Goal: Transaction & Acquisition: Book appointment/travel/reservation

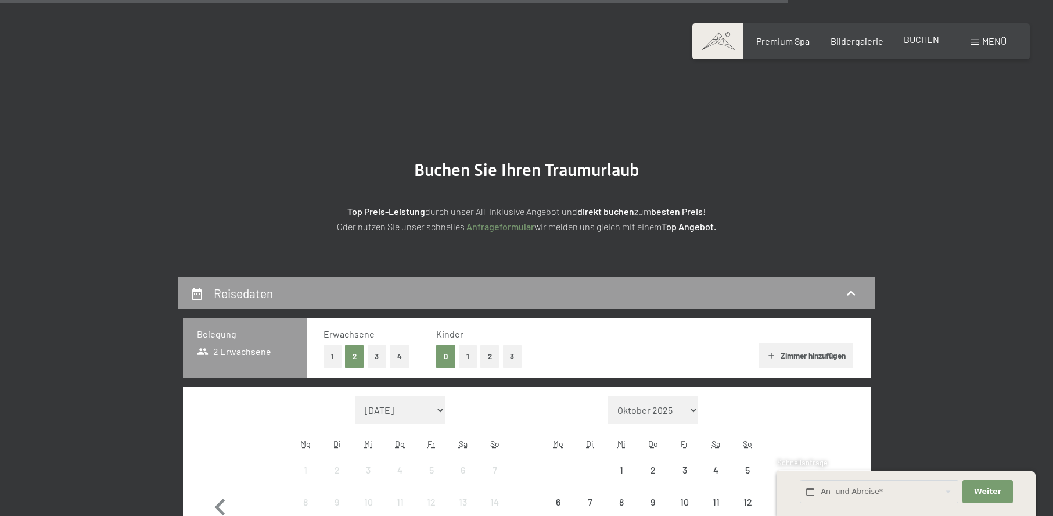
scroll to position [1207, 0]
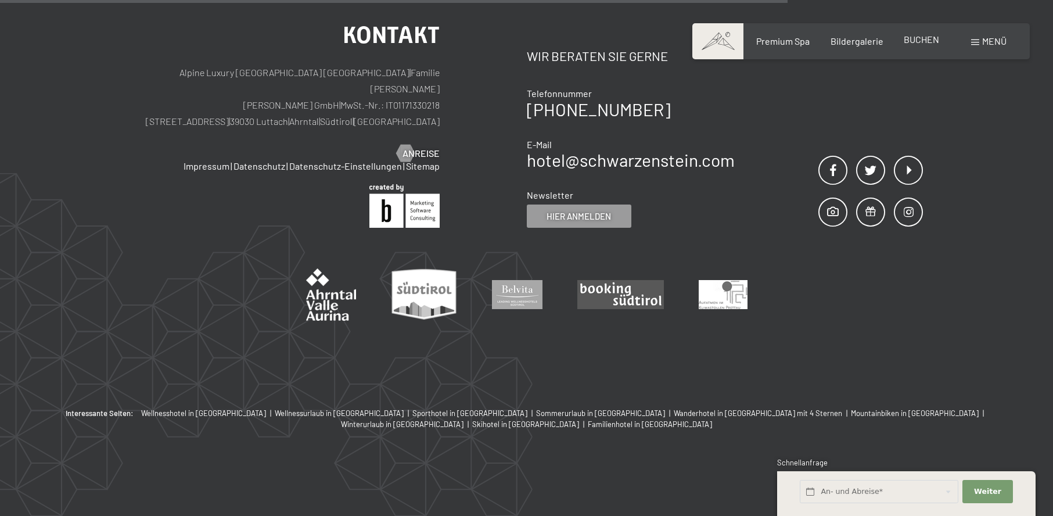
click at [931, 36] on span "BUCHEN" at bounding box center [920, 39] width 35 height 11
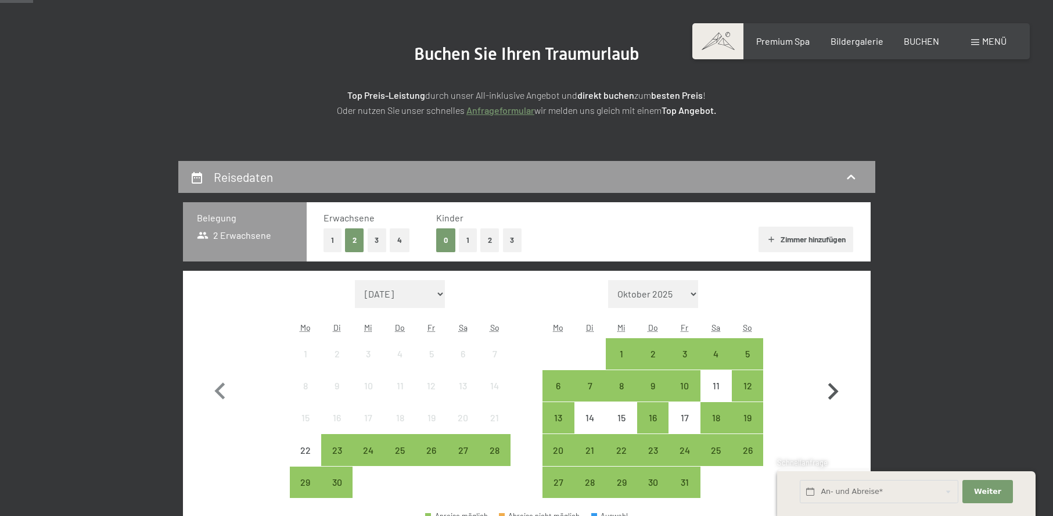
click at [832, 387] on icon "button" at bounding box center [833, 391] width 10 height 17
select select "[DATE]"
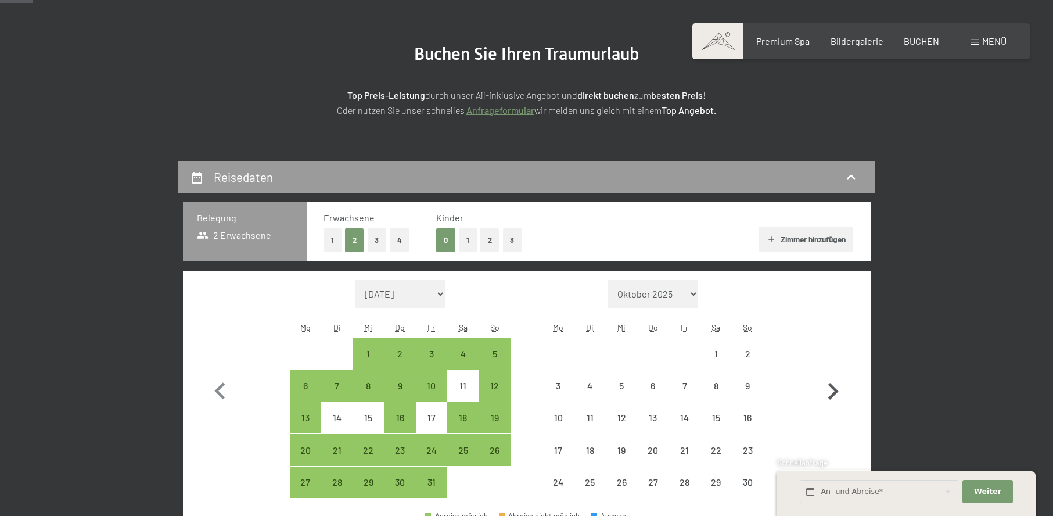
select select "[DATE]"
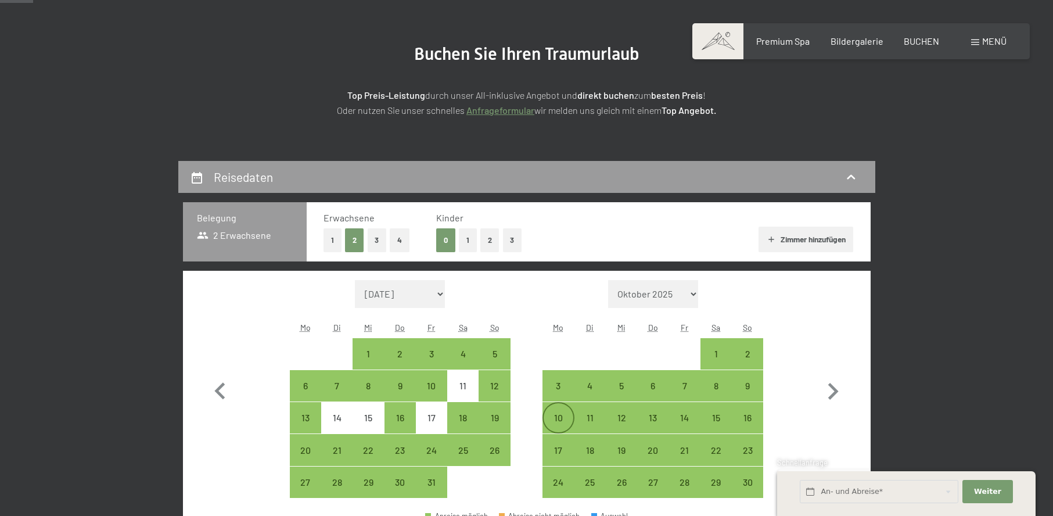
click at [558, 416] on div "10" at bounding box center [557, 427] width 29 height 29
select select "[DATE]"
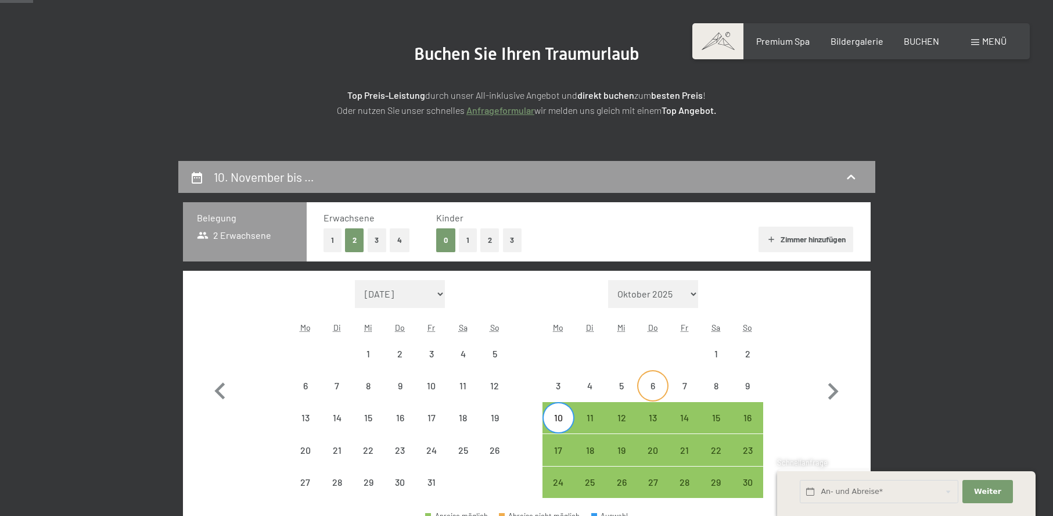
click at [665, 381] on div "6" at bounding box center [652, 395] width 29 height 29
select select "[DATE]"
click at [563, 412] on div "10" at bounding box center [557, 417] width 29 height 29
select select "[DATE]"
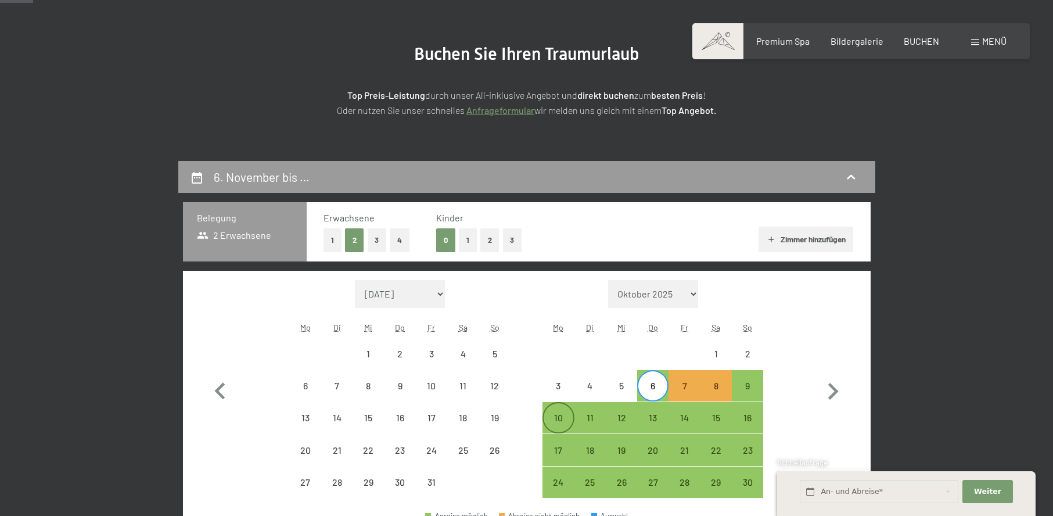
select select "[DATE]"
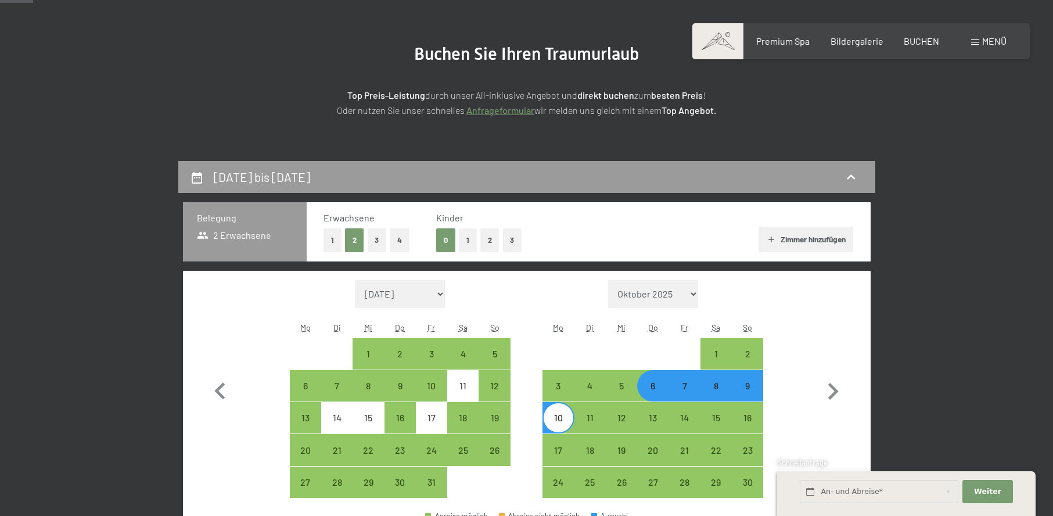
click at [659, 380] on div "6" at bounding box center [652, 385] width 29 height 29
select select "[DATE]"
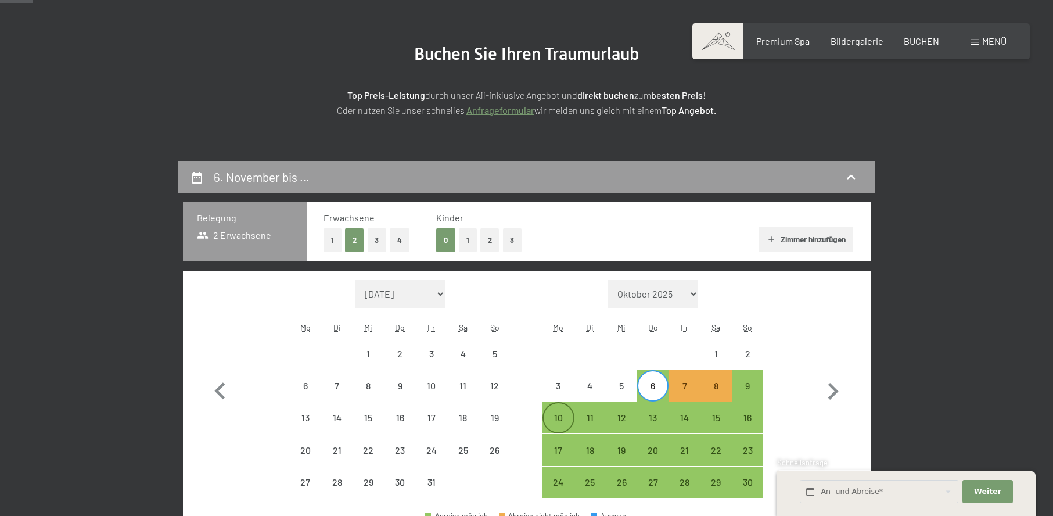
click at [553, 415] on div "10" at bounding box center [557, 427] width 29 height 29
select select "[DATE]"
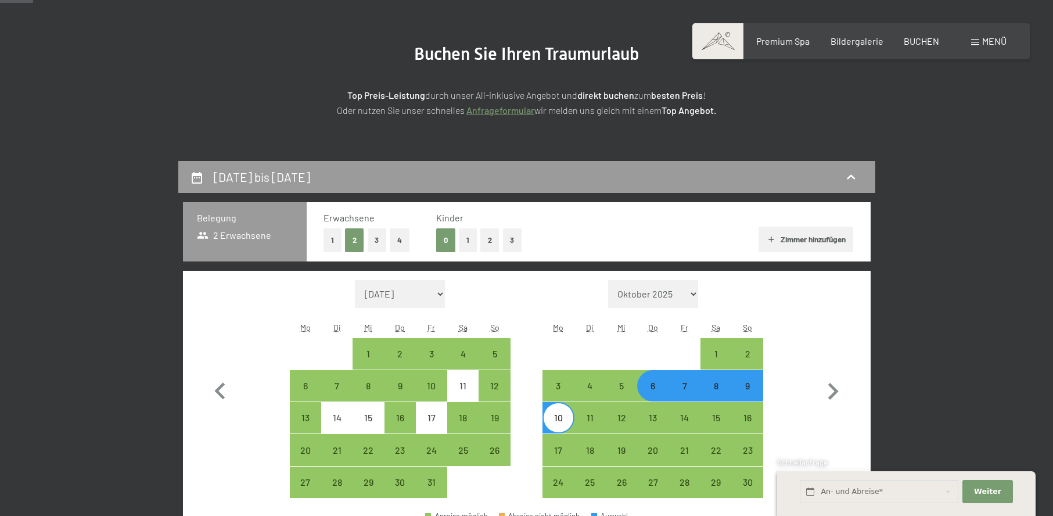
click at [653, 388] on div "6" at bounding box center [652, 395] width 29 height 29
select select "[DATE]"
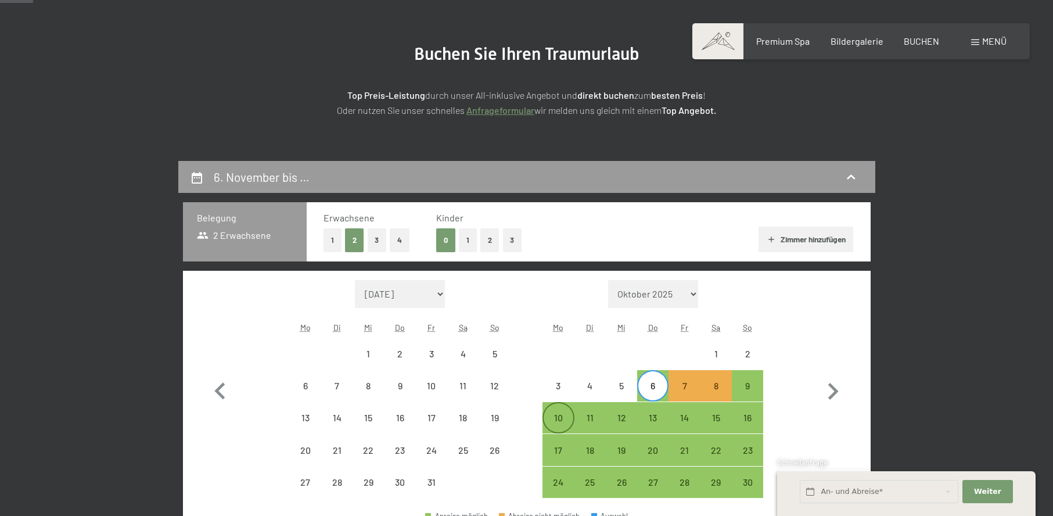
click at [559, 411] on div "10" at bounding box center [557, 417] width 29 height 29
select select "[DATE]"
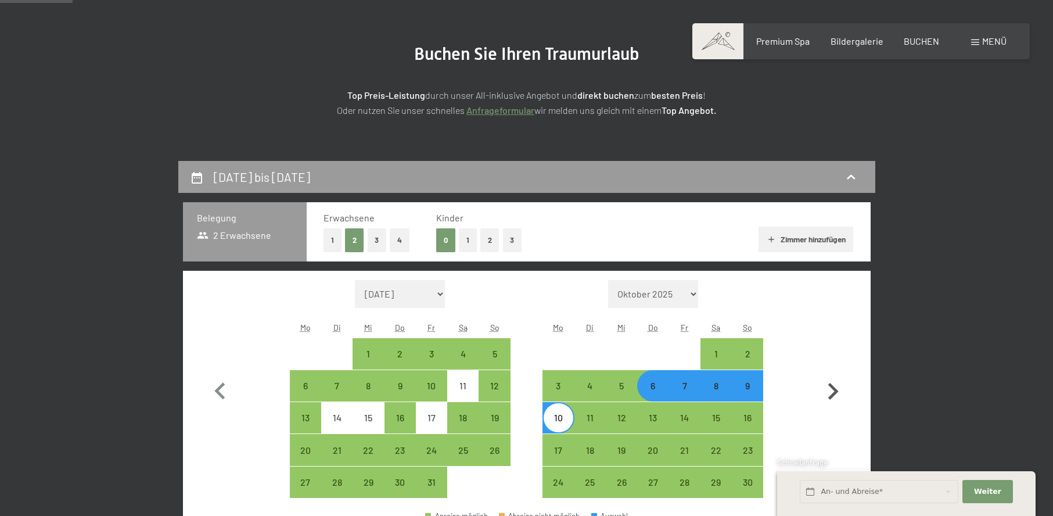
scroll to position [406, 0]
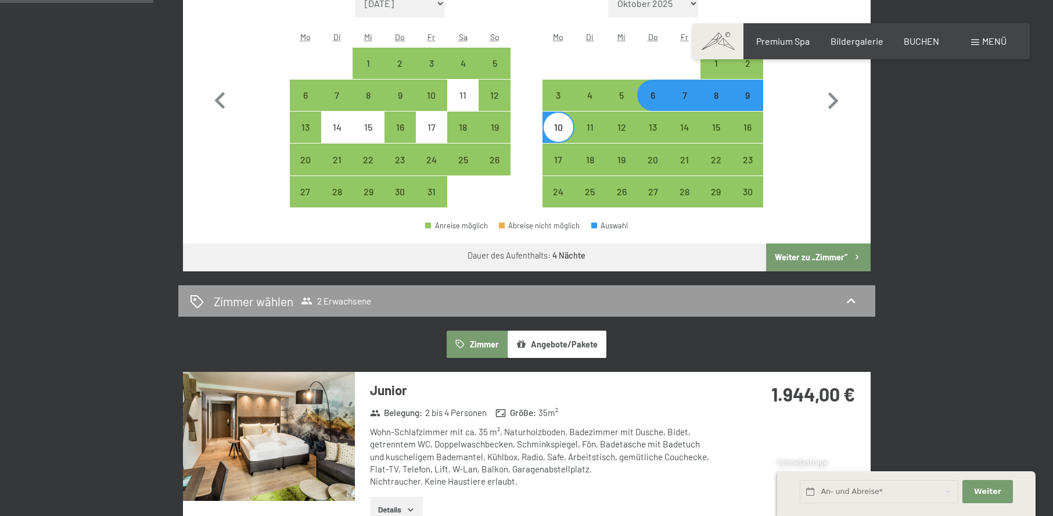
click at [826, 250] on button "Weiter zu „Zimmer“" at bounding box center [818, 257] width 104 height 28
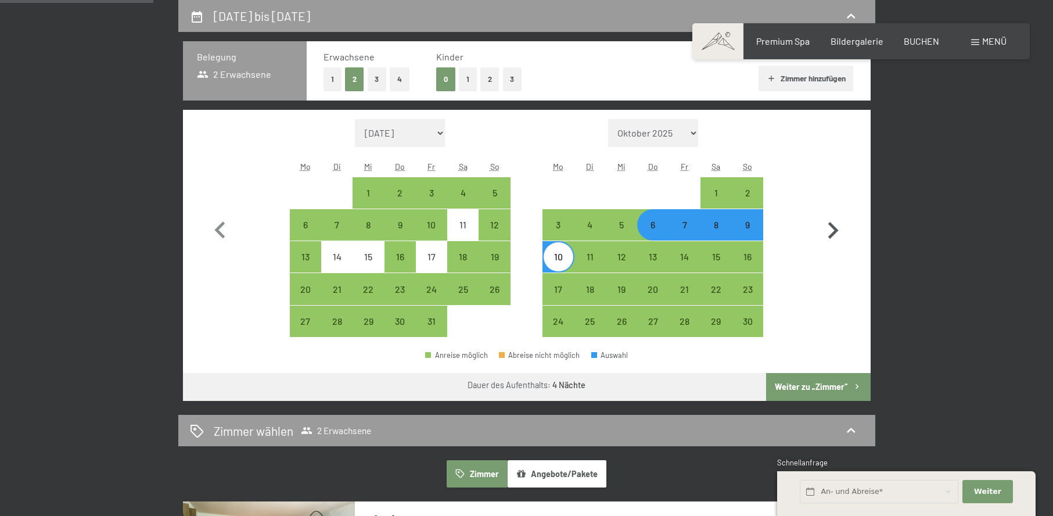
select select "[DATE]"
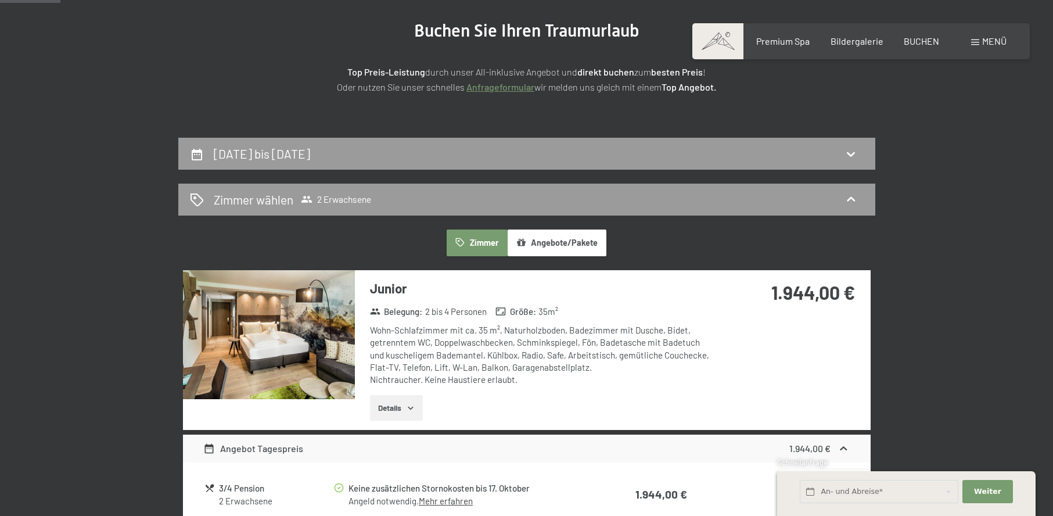
scroll to position [0, 0]
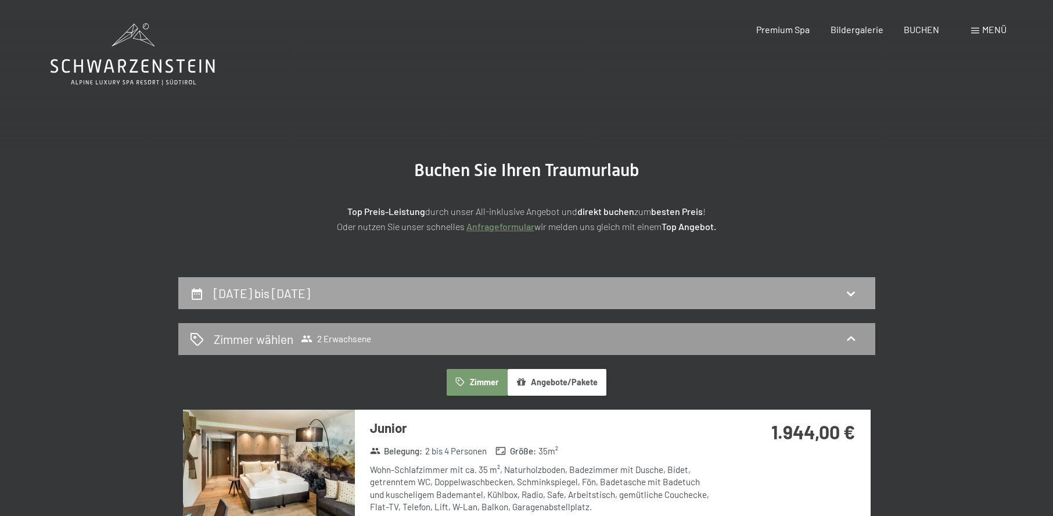
click at [722, 284] on div "[DATE] bis [DATE]" at bounding box center [526, 292] width 673 height 17
select select "[DATE]"
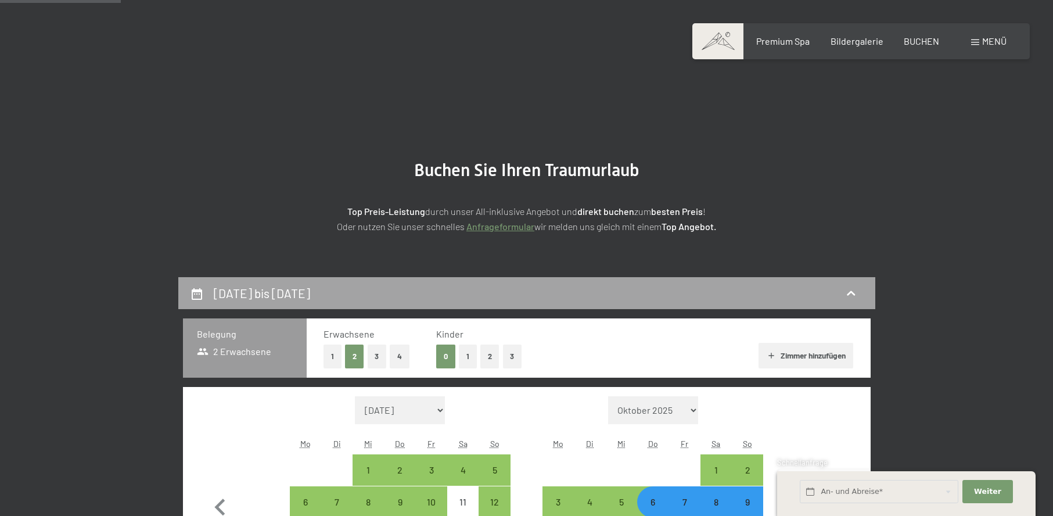
scroll to position [277, 0]
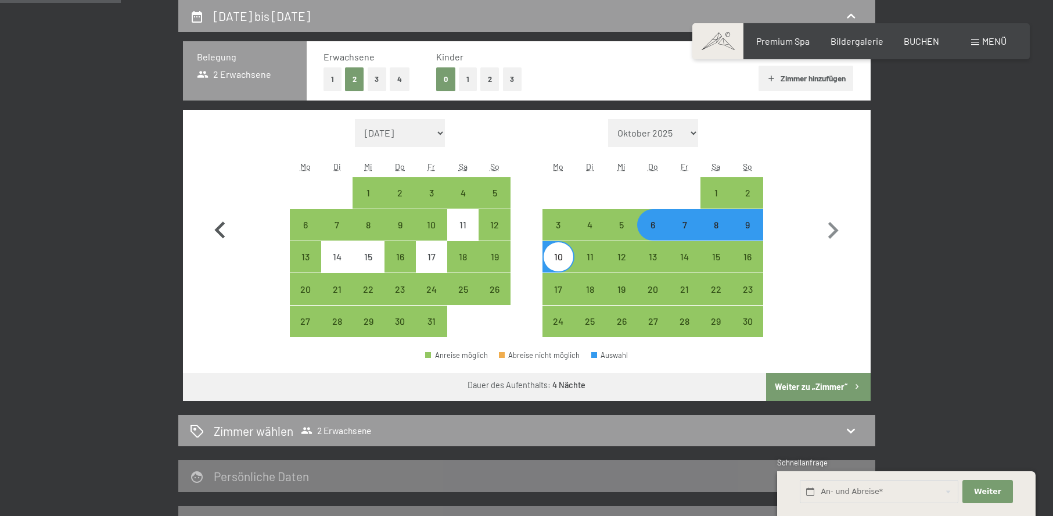
drag, startPoint x: 141, startPoint y: 162, endPoint x: 236, endPoint y: 174, distance: 95.4
click at [140, 163] on div "[DATE] bis [DATE] Belegung 2 Erwachsene Erwachsene 1 2 3 4 Kinder 0 1 2 3 Zimme…" at bounding box center [526, 269] width 792 height 538
click at [496, 253] on div "19" at bounding box center [494, 266] width 29 height 29
select select "[DATE]"
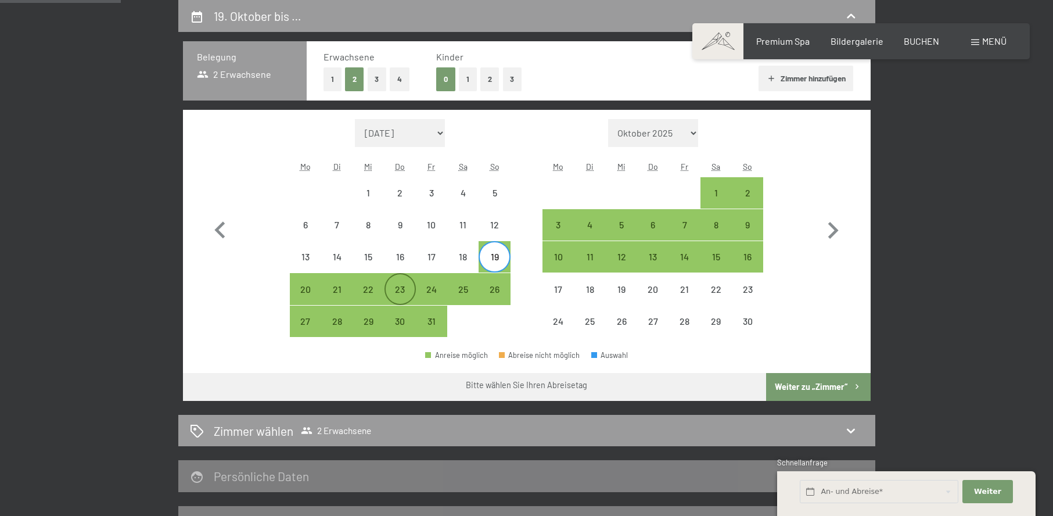
click at [396, 291] on div "23" at bounding box center [400, 298] width 29 height 29
select select "[DATE]"
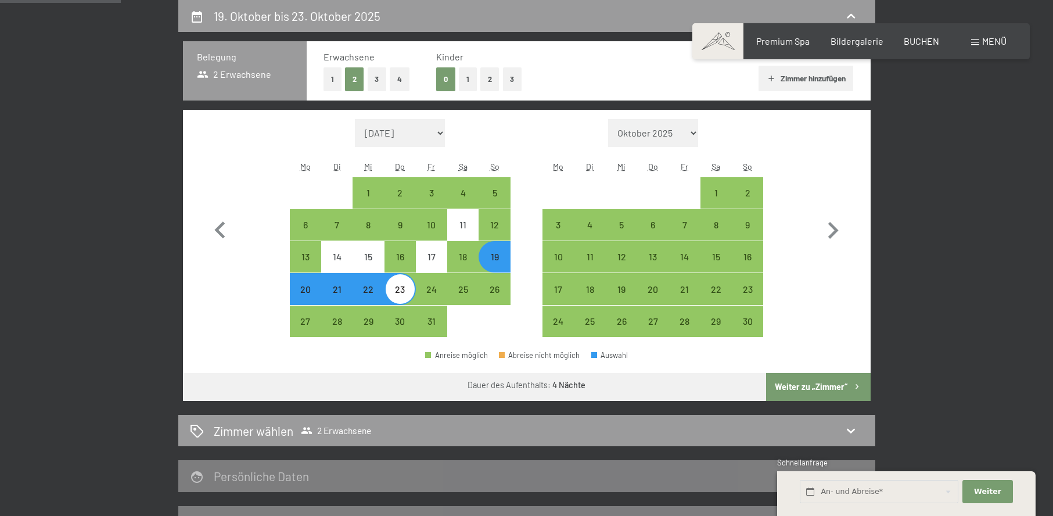
click at [804, 379] on button "Weiter zu „Zimmer“" at bounding box center [818, 387] width 104 height 28
select select "[DATE]"
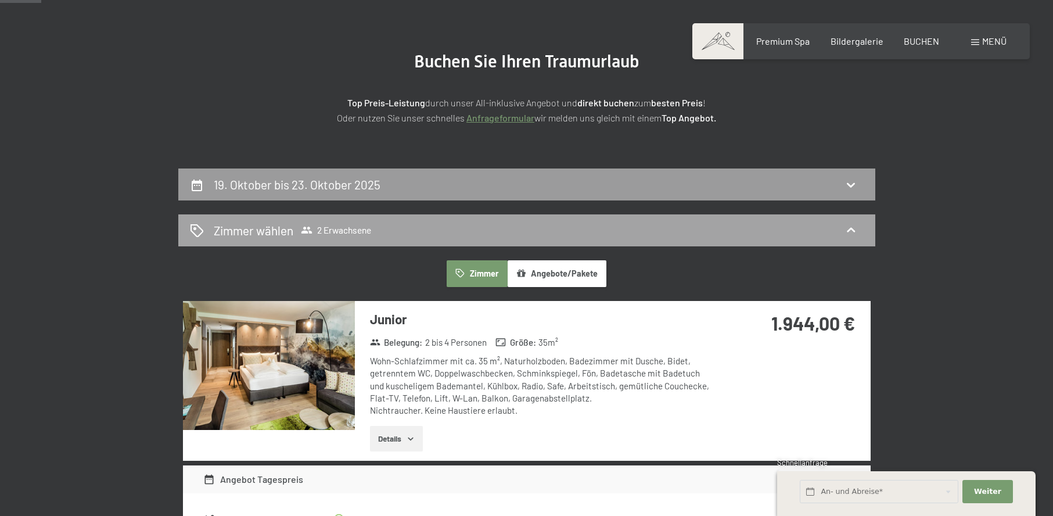
scroll to position [103, 0]
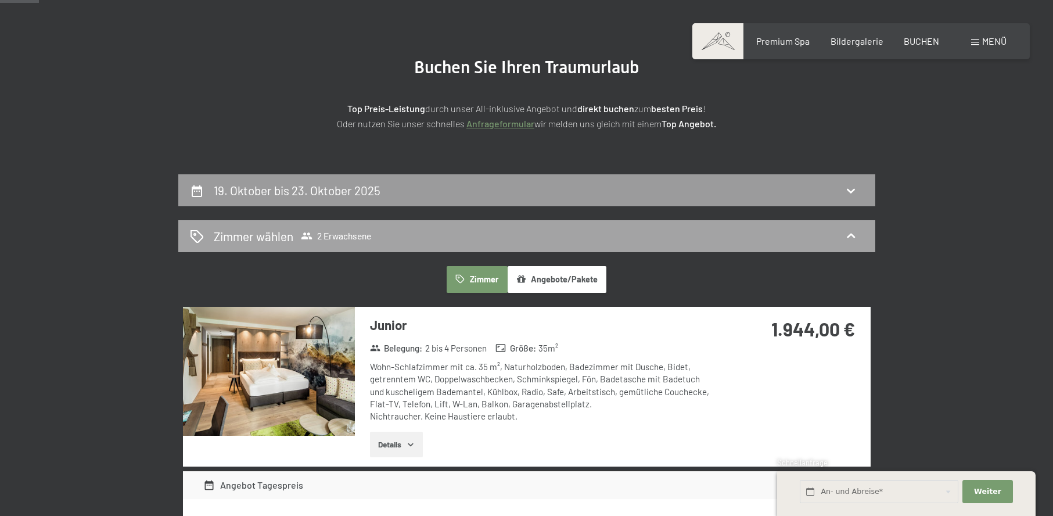
click at [572, 237] on div "Zimmer wählen 2 Erwachsene" at bounding box center [526, 236] width 673 height 17
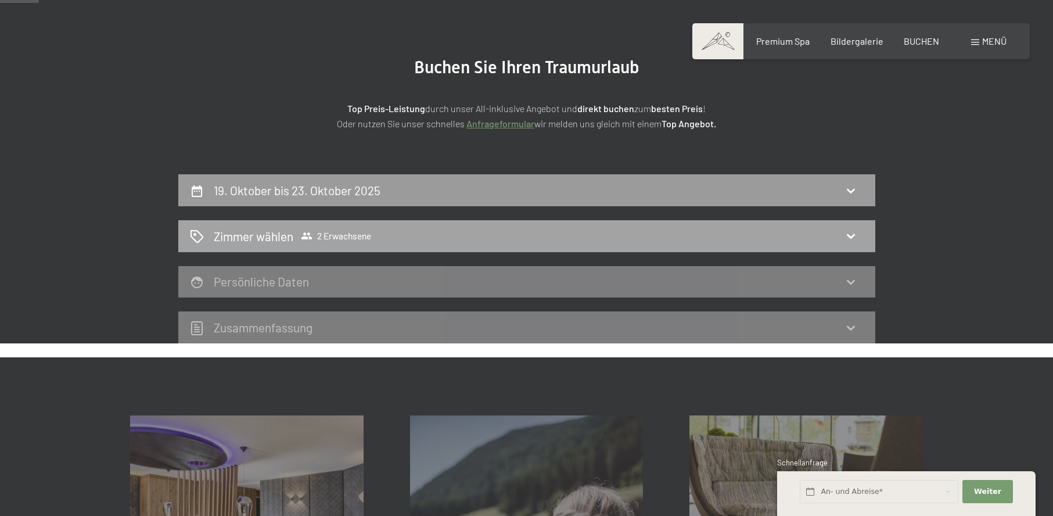
click at [644, 237] on div "Zimmer wählen 2 Erwachsene" at bounding box center [526, 236] width 673 height 17
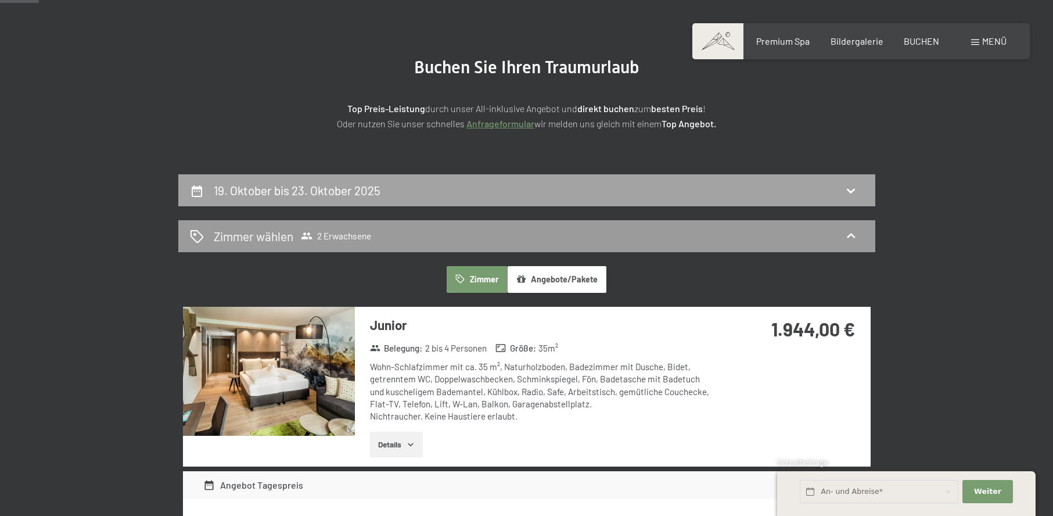
click at [650, 193] on div "19. Oktober bis 23. Oktober 2025" at bounding box center [526, 190] width 673 height 17
select select "[DATE]"
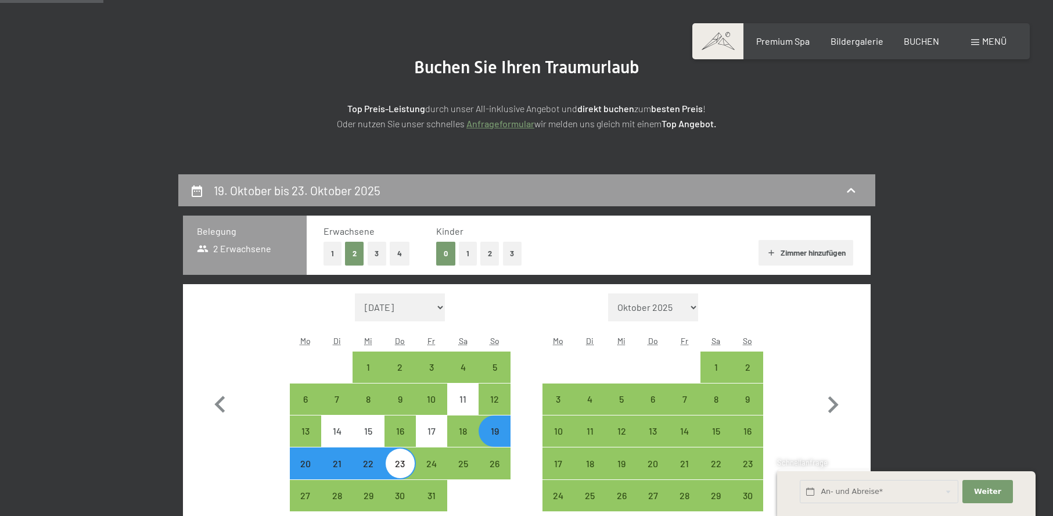
scroll to position [277, 0]
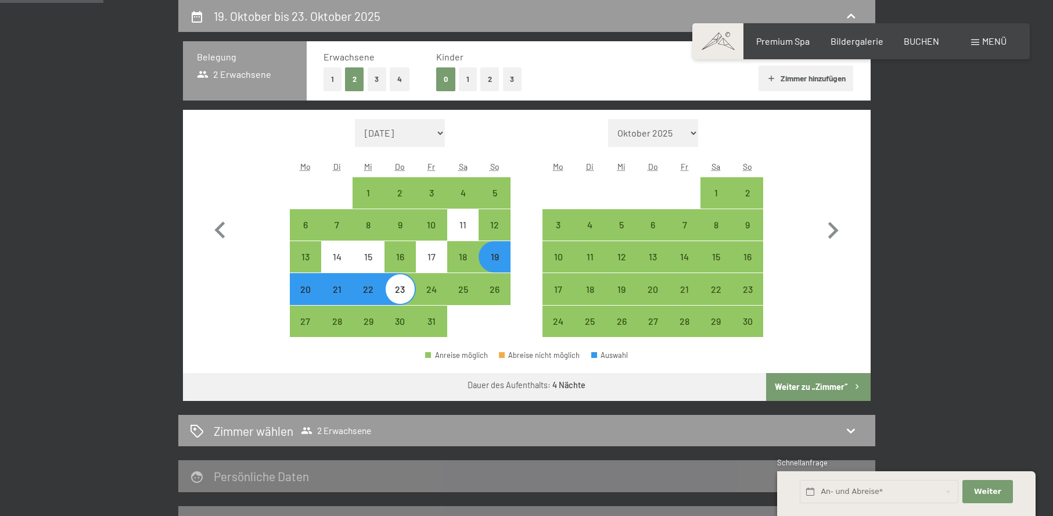
click at [490, 289] on span "Einwilligung Marketing*" at bounding box center [463, 292] width 96 height 12
click at [409, 289] on input "Einwilligung Marketing*" at bounding box center [404, 292] width 12 height 12
checkbox input "false"
click at [397, 322] on div "30" at bounding box center [400, 330] width 29 height 29
select select "[DATE]"
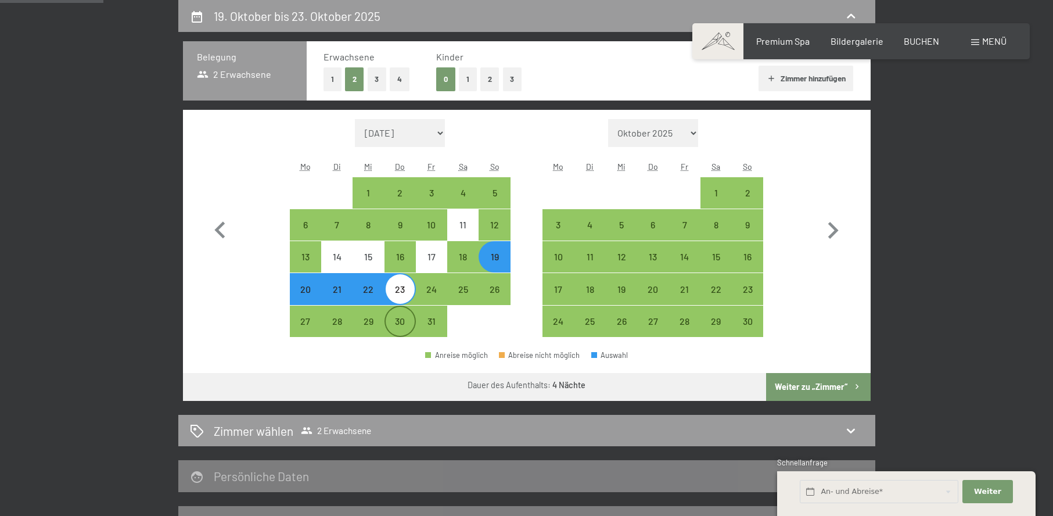
select select "[DATE]"
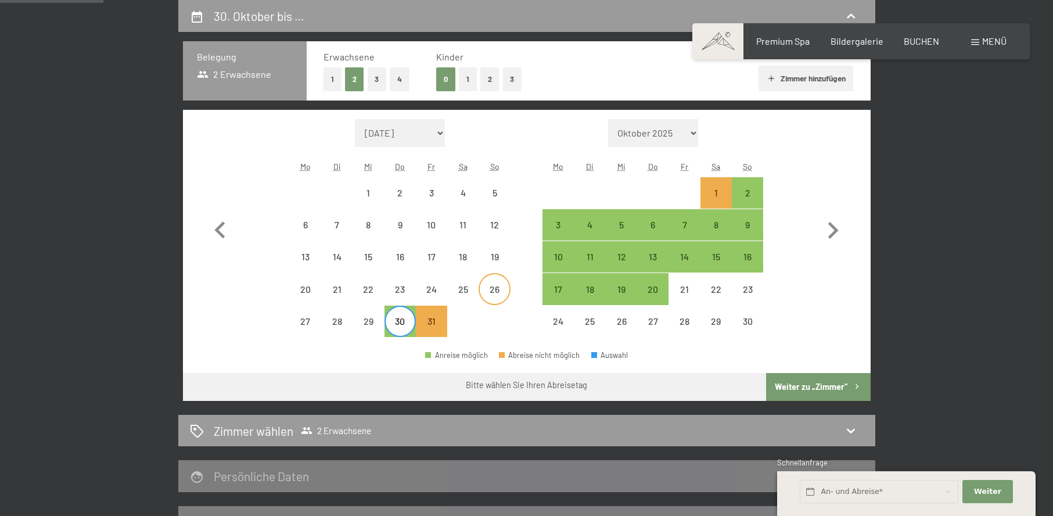
click at [495, 297] on div "26" at bounding box center [494, 298] width 29 height 29
select select "[DATE]"
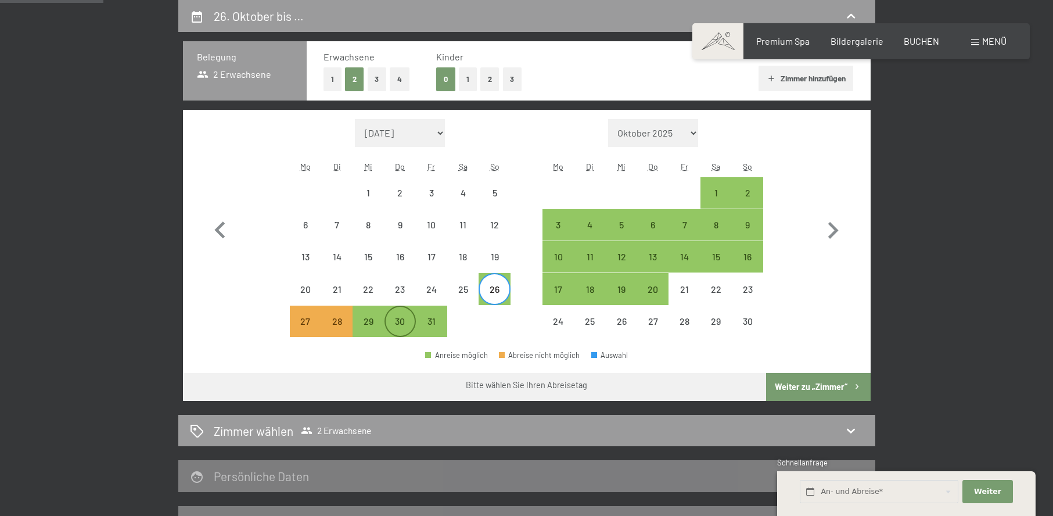
click at [404, 329] on div "30" at bounding box center [400, 330] width 29 height 29
select select "[DATE]"
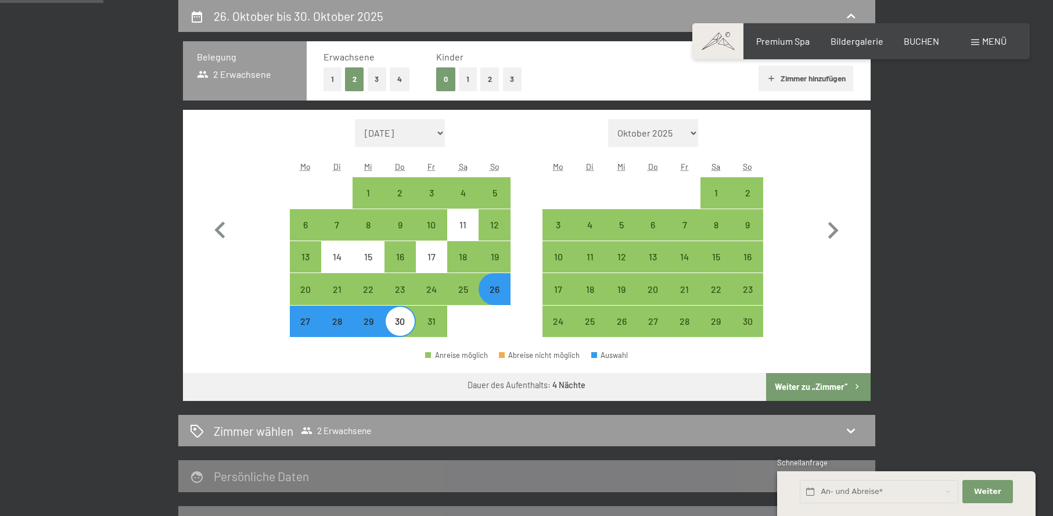
click at [830, 394] on button "Weiter zu „Zimmer“" at bounding box center [818, 387] width 104 height 28
select select "[DATE]"
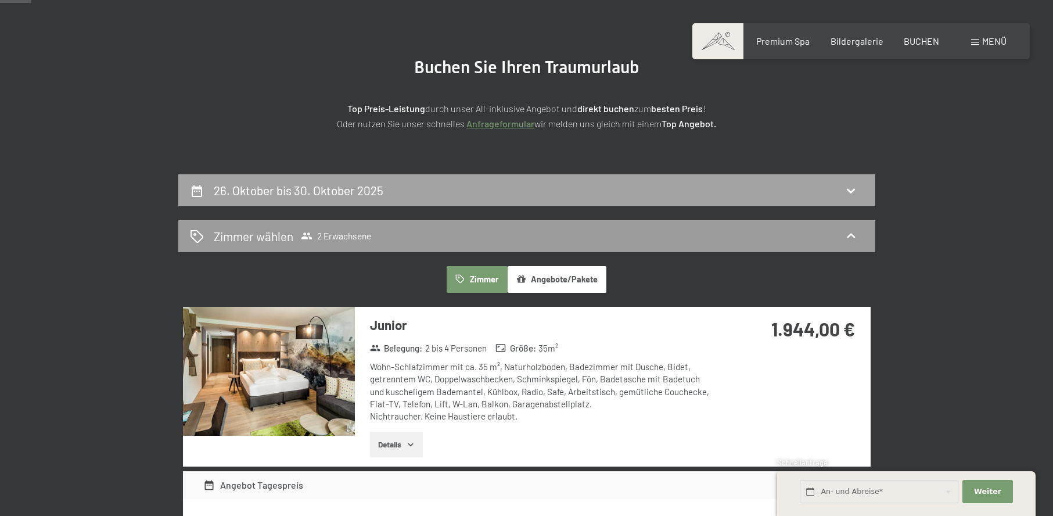
click at [621, 185] on div "26. Oktober bis 30. Oktober 2025" at bounding box center [526, 190] width 673 height 17
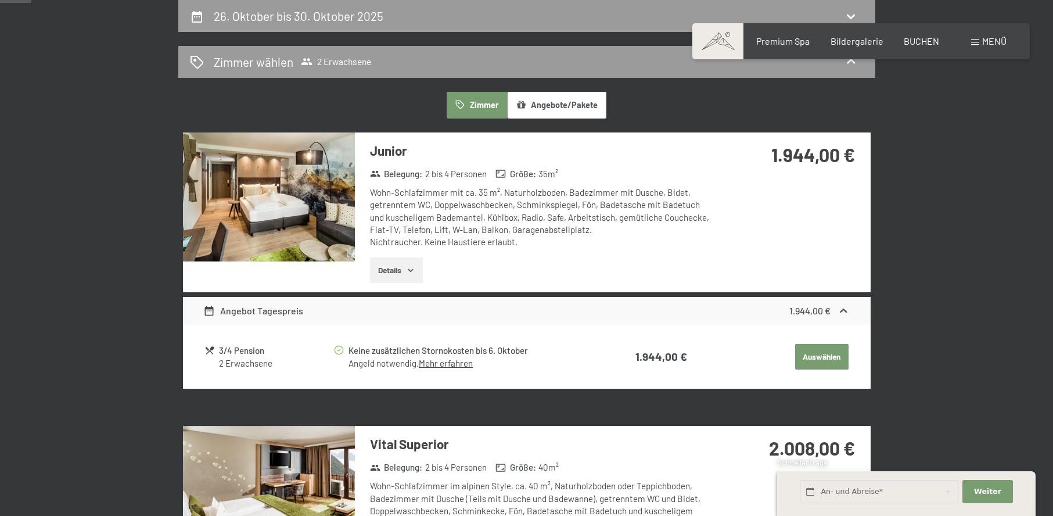
select select "[DATE]"
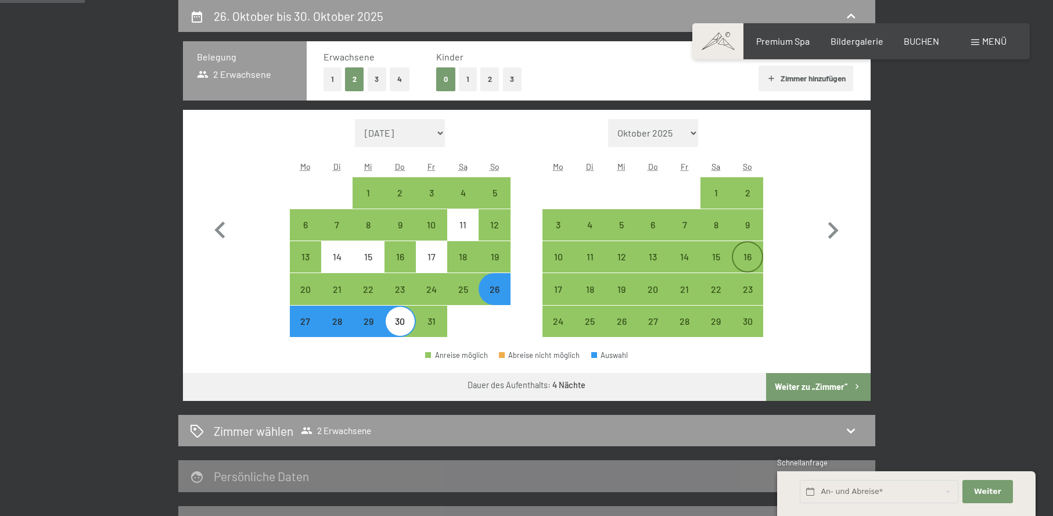
click at [748, 247] on div "16" at bounding box center [747, 256] width 29 height 29
select select "[DATE]"
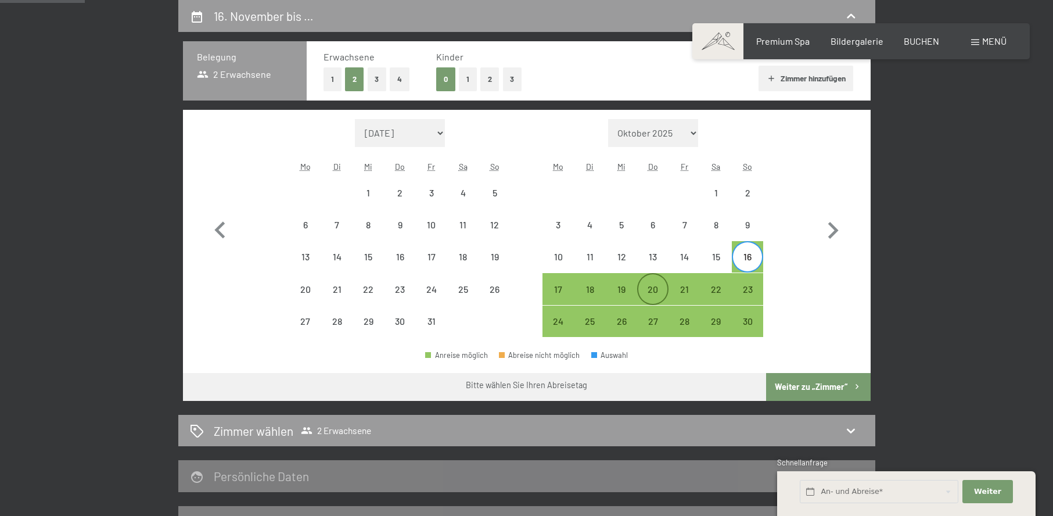
click at [642, 287] on div "20" at bounding box center [652, 298] width 29 height 29
select select "[DATE]"
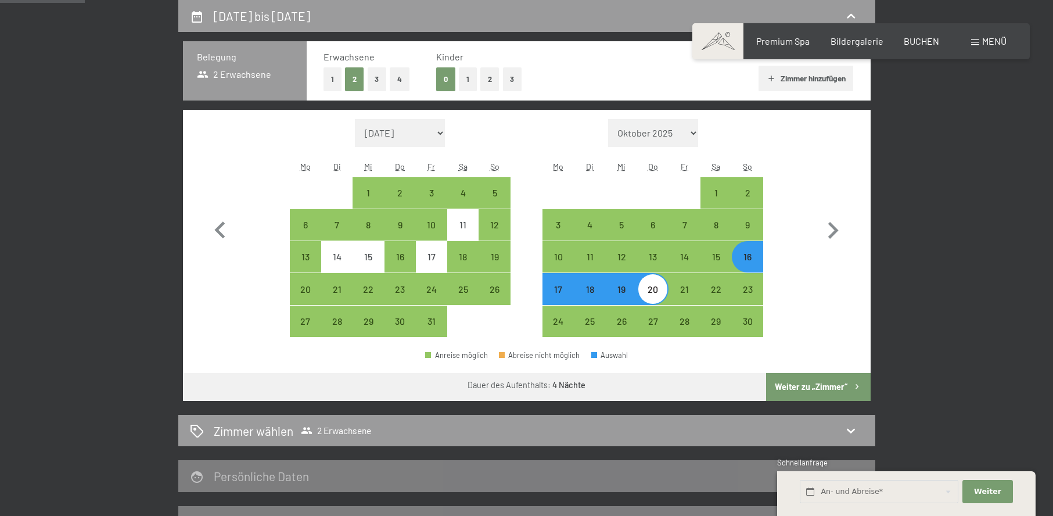
click at [793, 383] on button "Weiter zu „Zimmer“" at bounding box center [818, 387] width 104 height 28
select select "[DATE]"
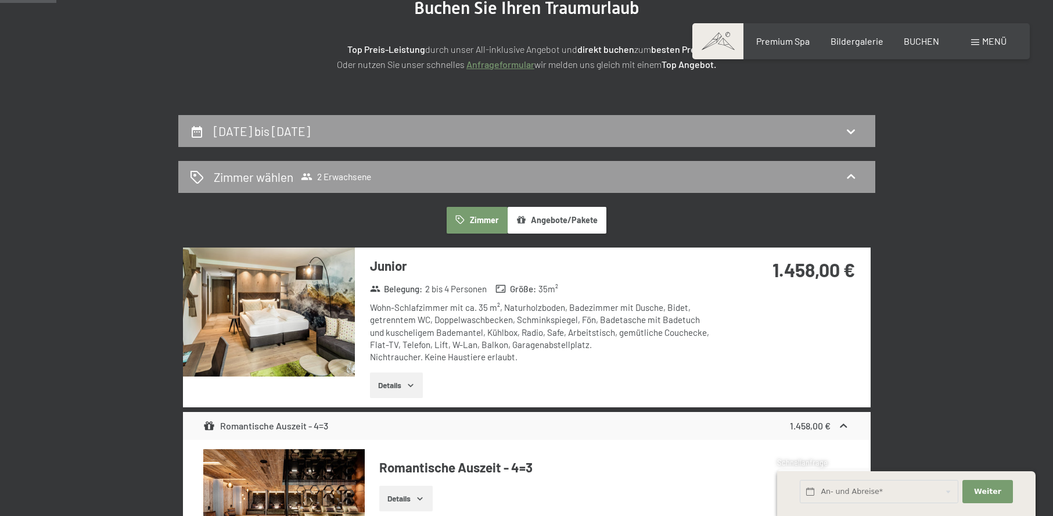
scroll to position [161, 0]
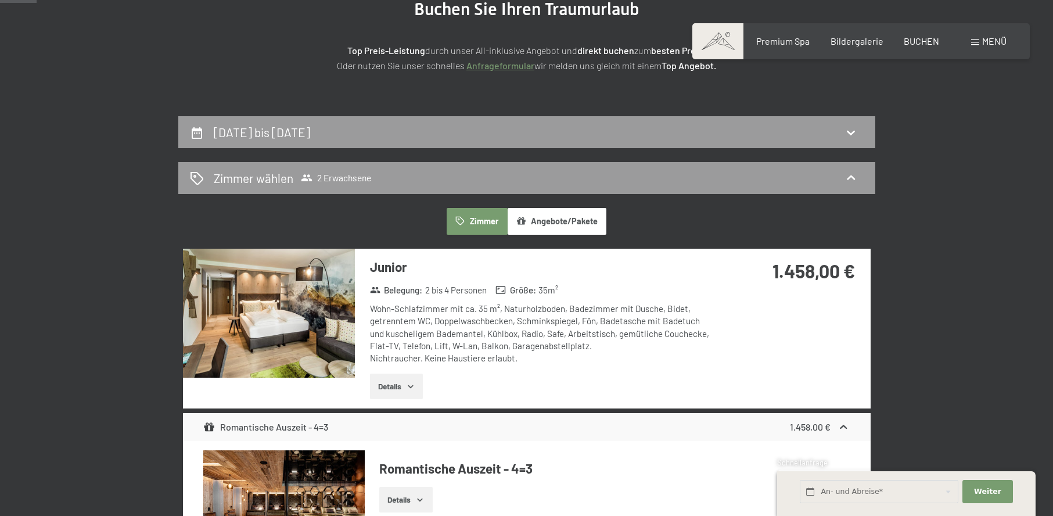
click at [786, 185] on div "Zimmer wählen 2 Erwachsene" at bounding box center [526, 178] width 673 height 17
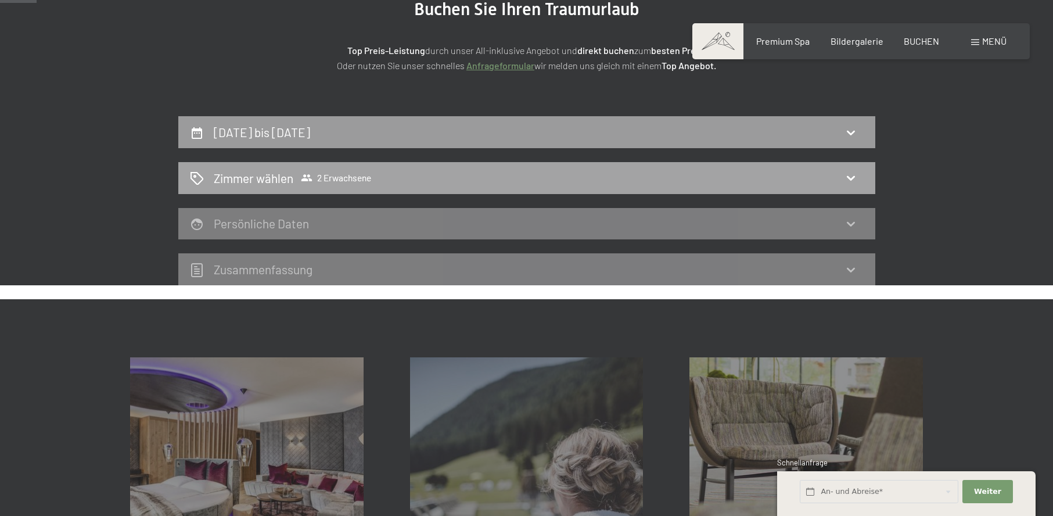
click at [841, 181] on div "Zimmer wählen 2 Erwachsene" at bounding box center [526, 178] width 673 height 17
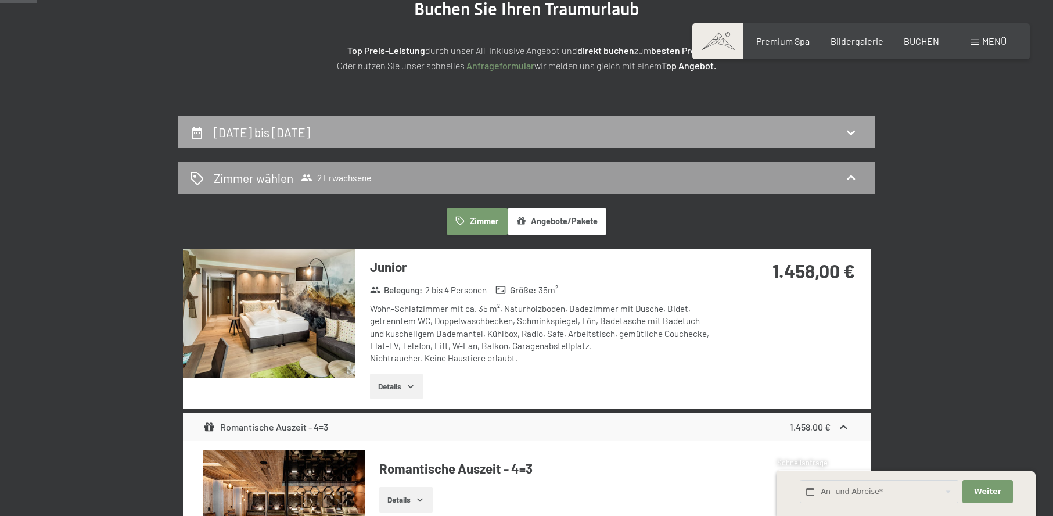
click at [841, 133] on div "[DATE] bis [DATE]" at bounding box center [526, 132] width 673 height 17
select select "[DATE]"
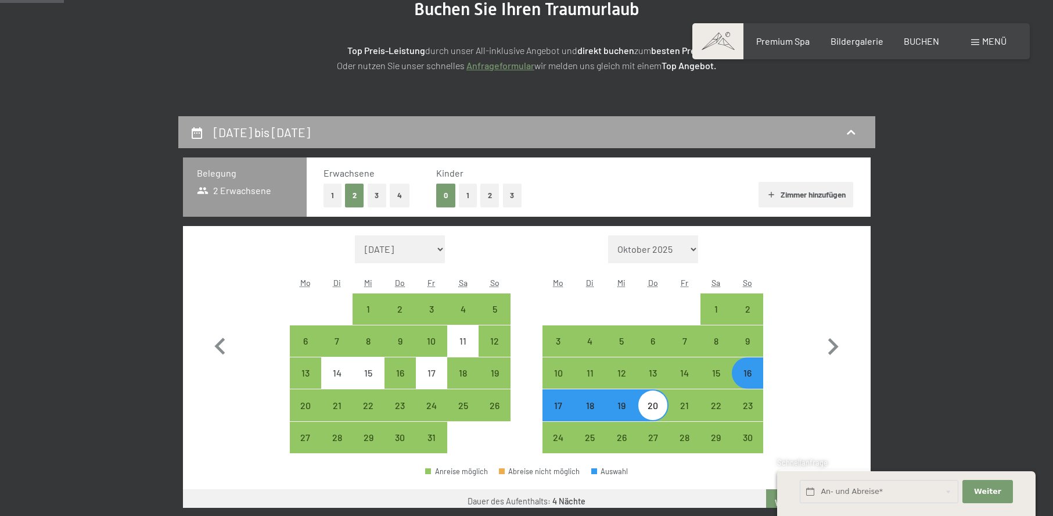
scroll to position [277, 0]
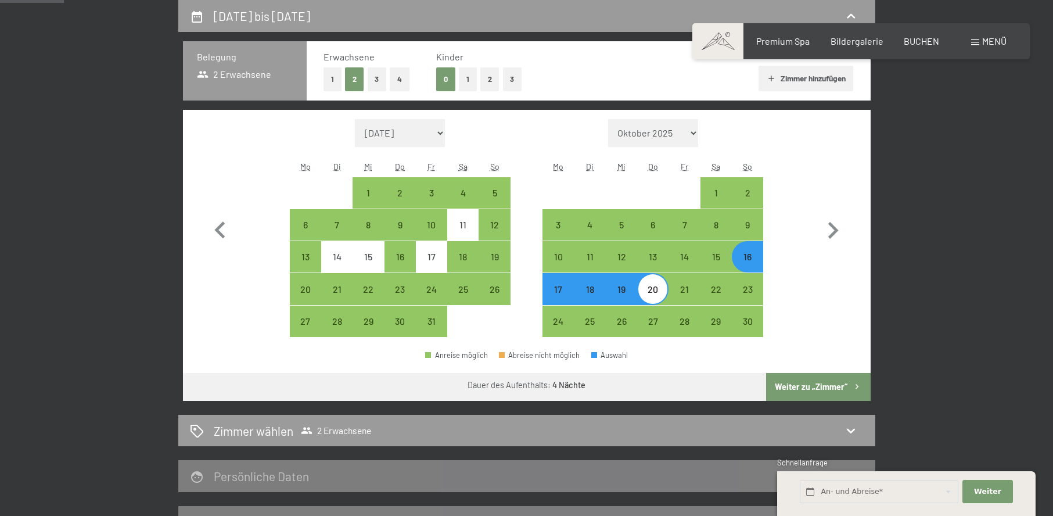
drag, startPoint x: 156, startPoint y: 207, endPoint x: 165, endPoint y: 207, distance: 9.9
click at [156, 207] on div "[DATE] bis [DATE] Belegung 2 Erwachsene Erwachsene 1 2 3 4 Kinder 0 1 2 3 Zimme…" at bounding box center [526, 269] width 792 height 538
drag, startPoint x: 511, startPoint y: 138, endPoint x: 526, endPoint y: 148, distance: 17.9
click at [511, 138] on div "Monat/Jahr [DATE] [DATE] [DATE] [DATE] [DATE] [DATE] [PERSON_NAME][DATE] [DATE]…" at bounding box center [526, 228] width 646 height 218
click at [653, 286] on div "20" at bounding box center [652, 298] width 29 height 29
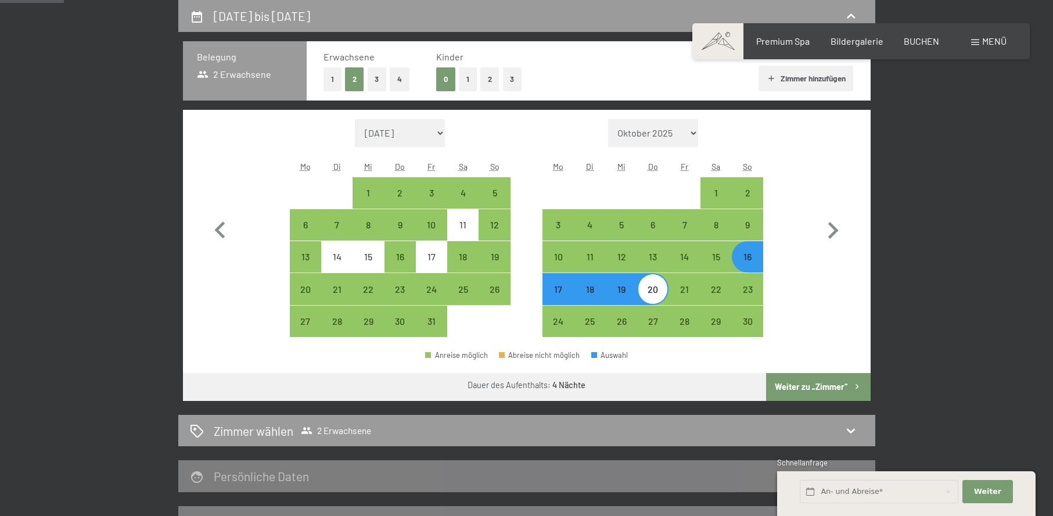
click at [653, 286] on div "20" at bounding box center [652, 298] width 29 height 29
select select "[DATE]"
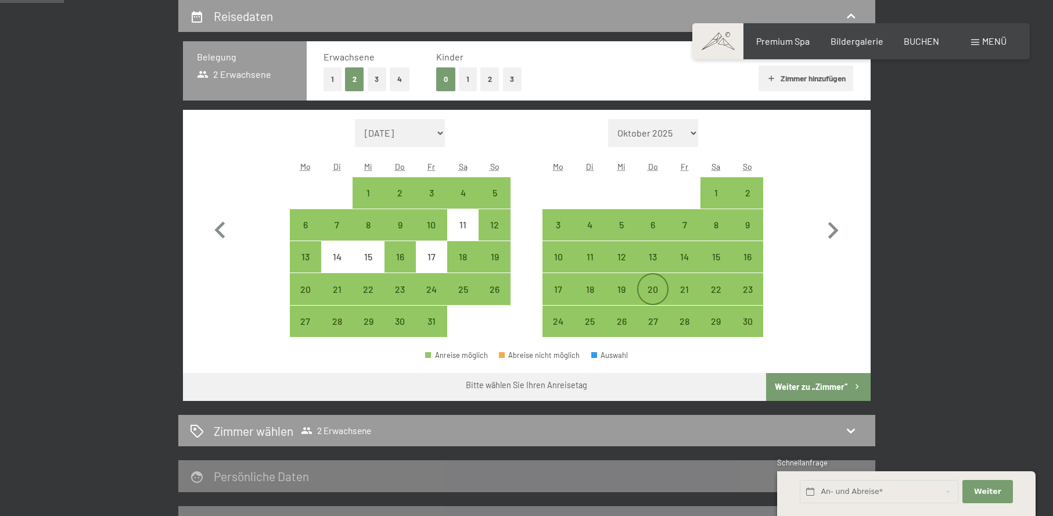
click at [653, 286] on div "20" at bounding box center [652, 298] width 29 height 29
select select "[DATE]"
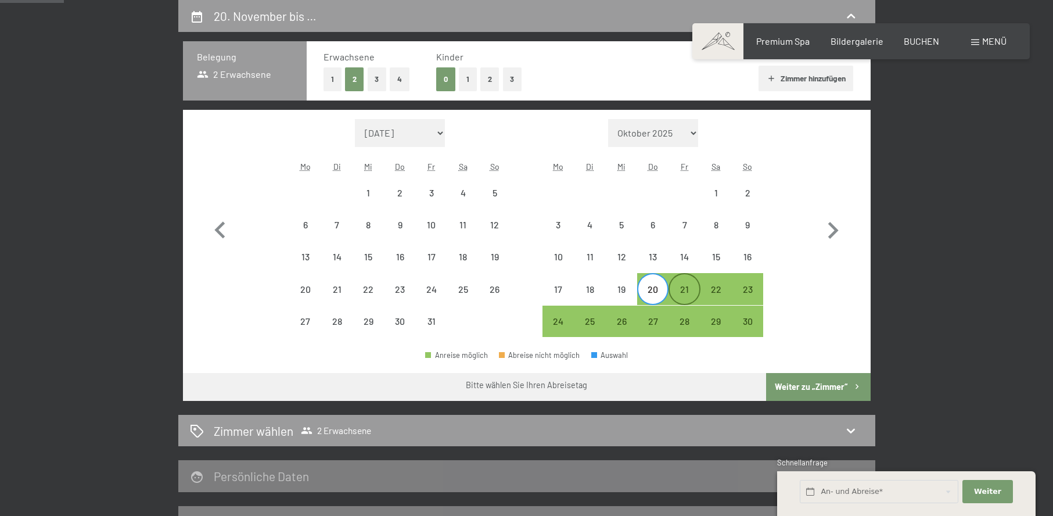
click at [669, 290] on div "21" at bounding box center [683, 298] width 29 height 29
select select "[DATE]"
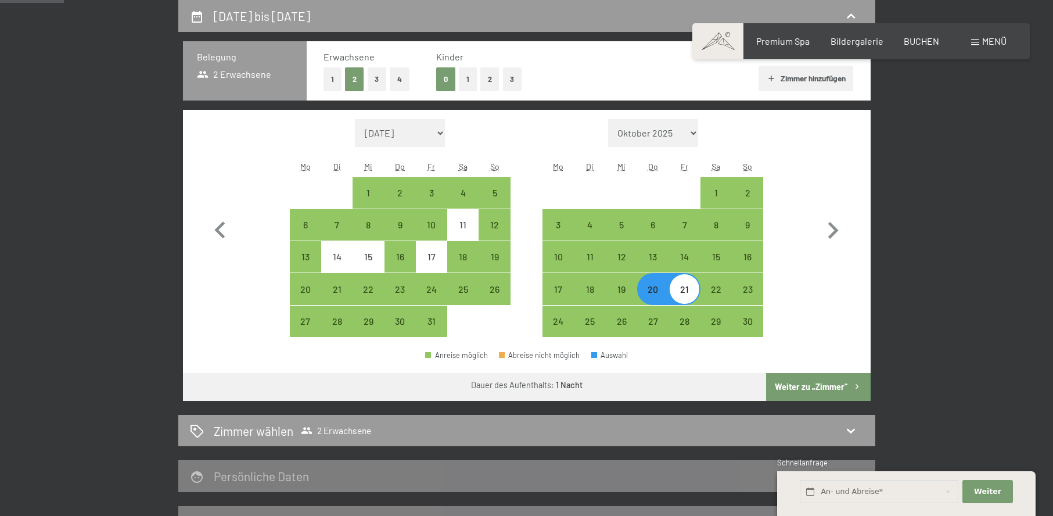
click at [799, 383] on button "Weiter zu „Zimmer“" at bounding box center [818, 387] width 104 height 28
select select "[DATE]"
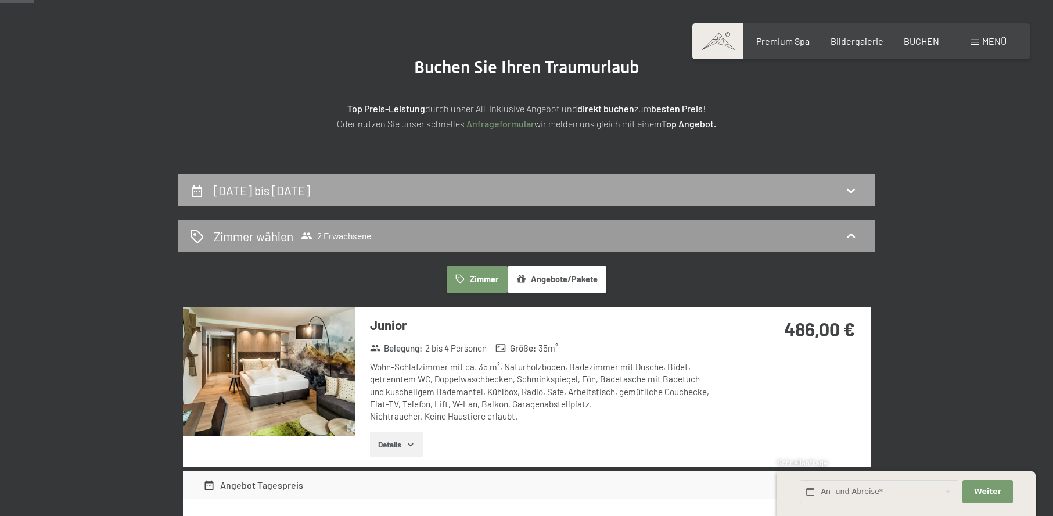
click at [722, 194] on div "[DATE] bis [DATE]" at bounding box center [526, 190] width 673 height 17
select select "[DATE]"
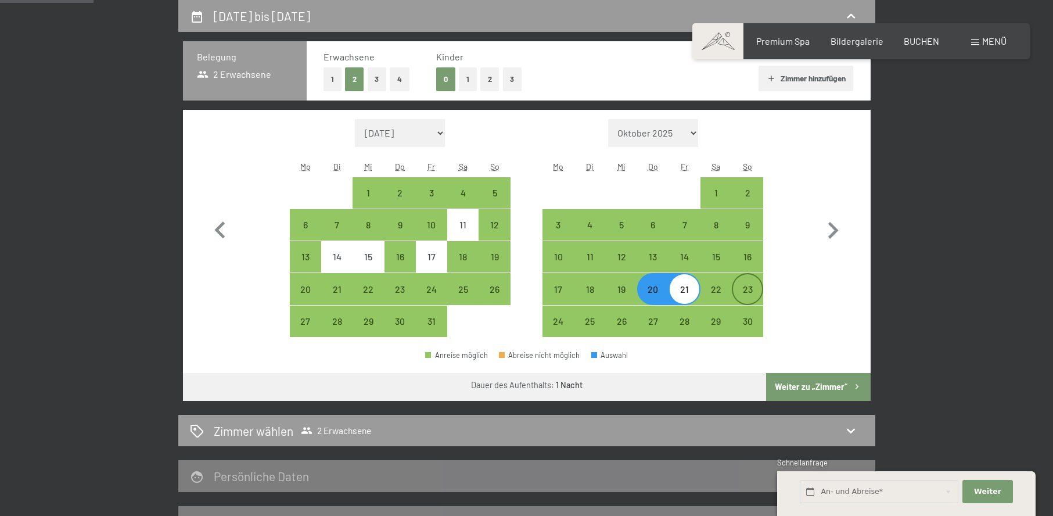
click at [750, 288] on div "23" at bounding box center [747, 298] width 29 height 29
select select "[DATE]"
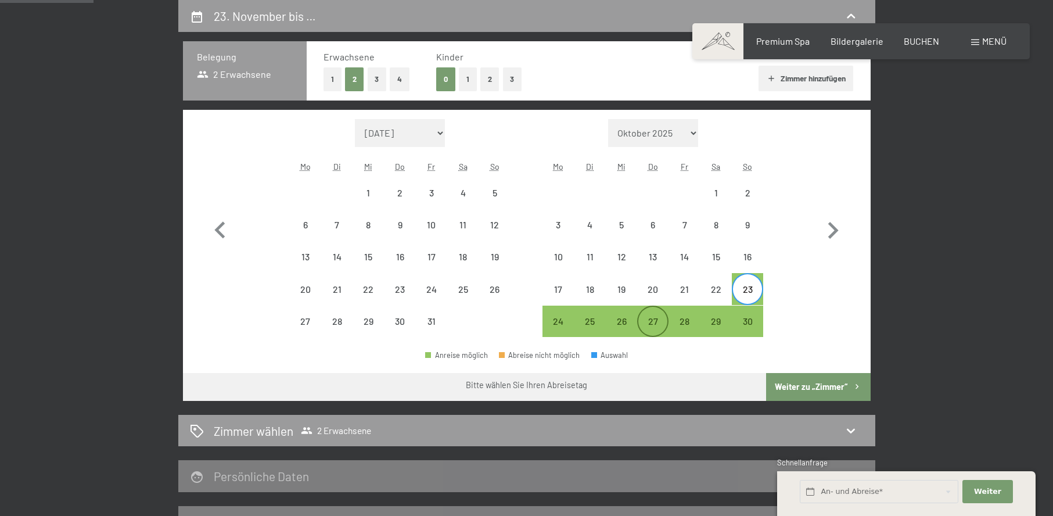
click at [648, 322] on div "27" at bounding box center [652, 330] width 29 height 29
select select "[DATE]"
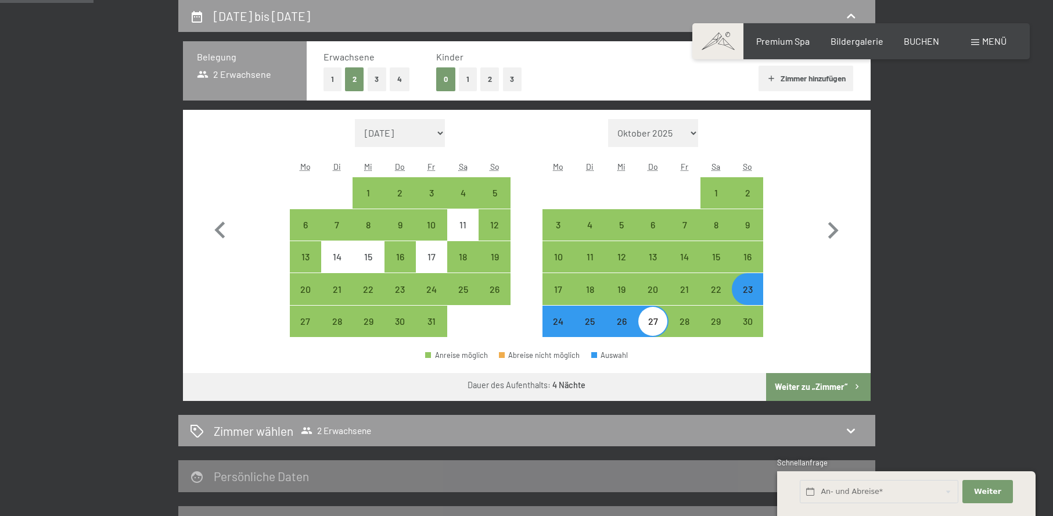
click at [564, 322] on div "24" at bounding box center [557, 330] width 29 height 29
select select "[DATE]"
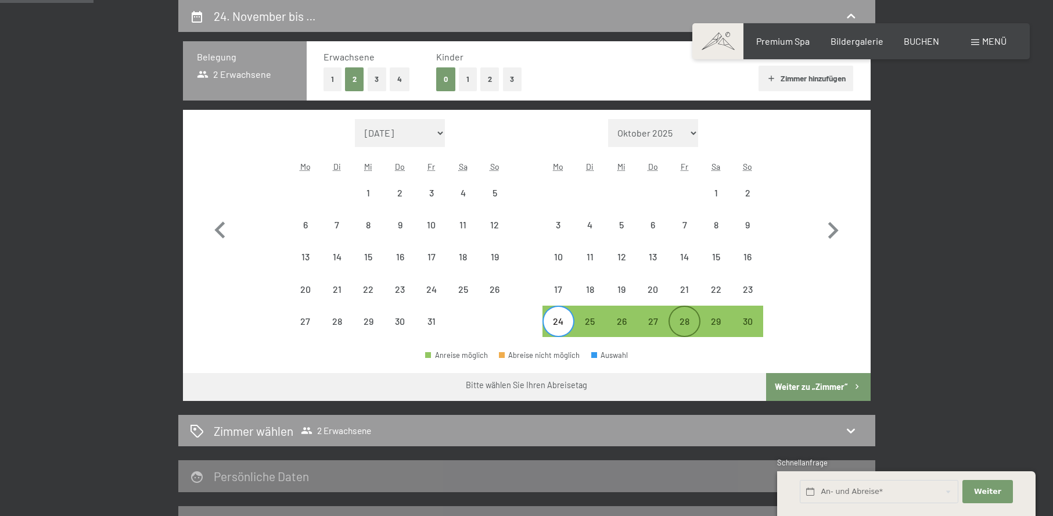
click at [686, 319] on div "28" at bounding box center [683, 330] width 29 height 29
select select "[DATE]"
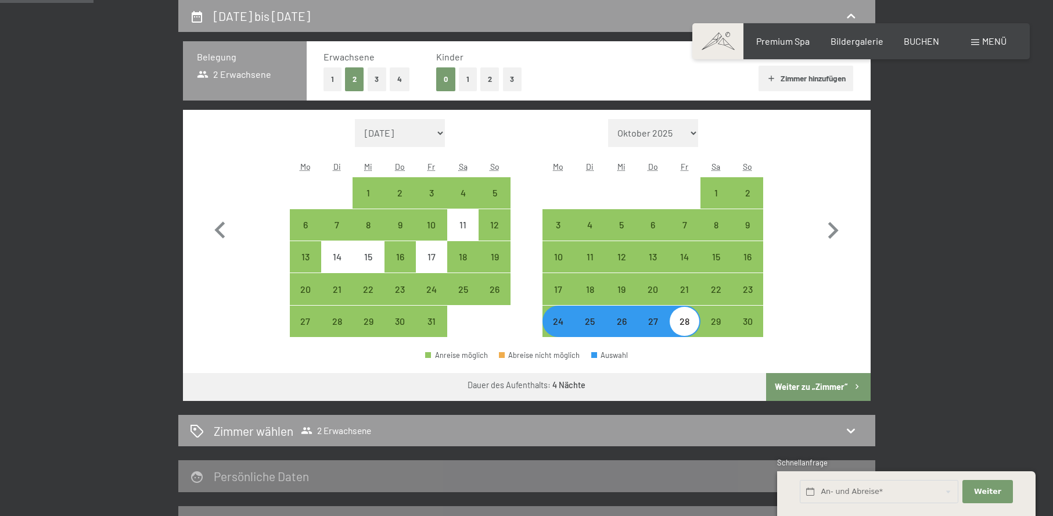
click at [808, 384] on button "Weiter zu „Zimmer“" at bounding box center [818, 387] width 104 height 28
select select "[DATE]"
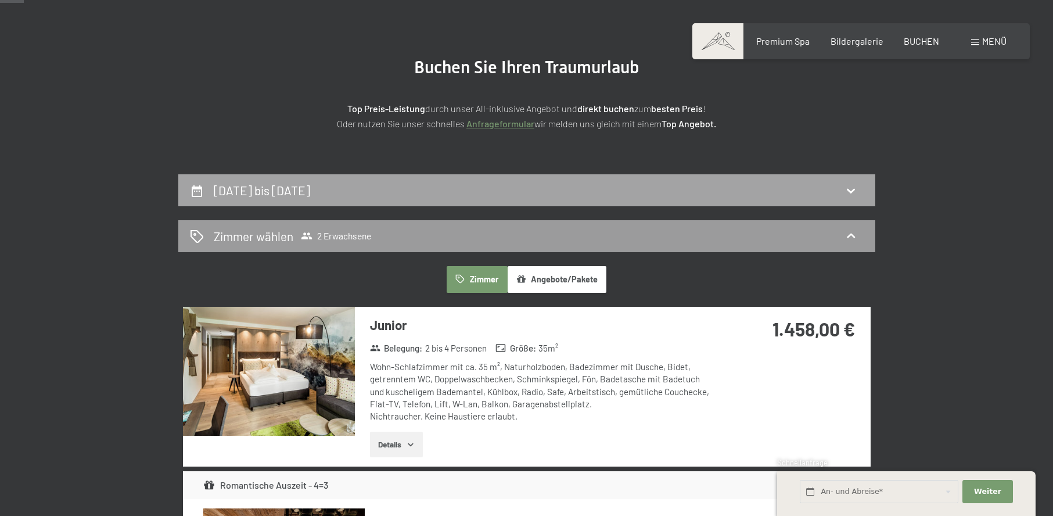
click at [704, 199] on div "[DATE] bis [DATE]" at bounding box center [526, 190] width 697 height 32
select select "[DATE]"
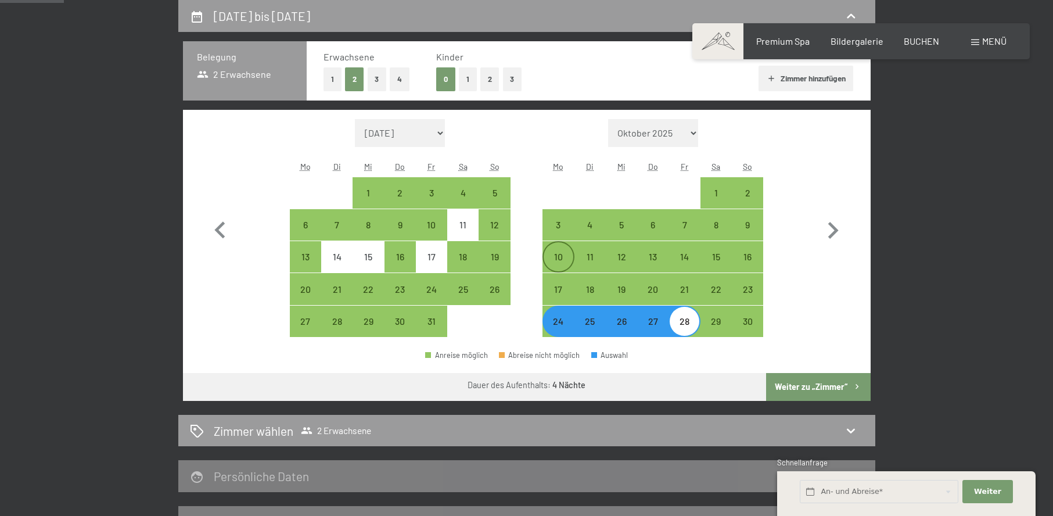
click at [560, 254] on div "10" at bounding box center [557, 266] width 29 height 29
select select "[DATE]"
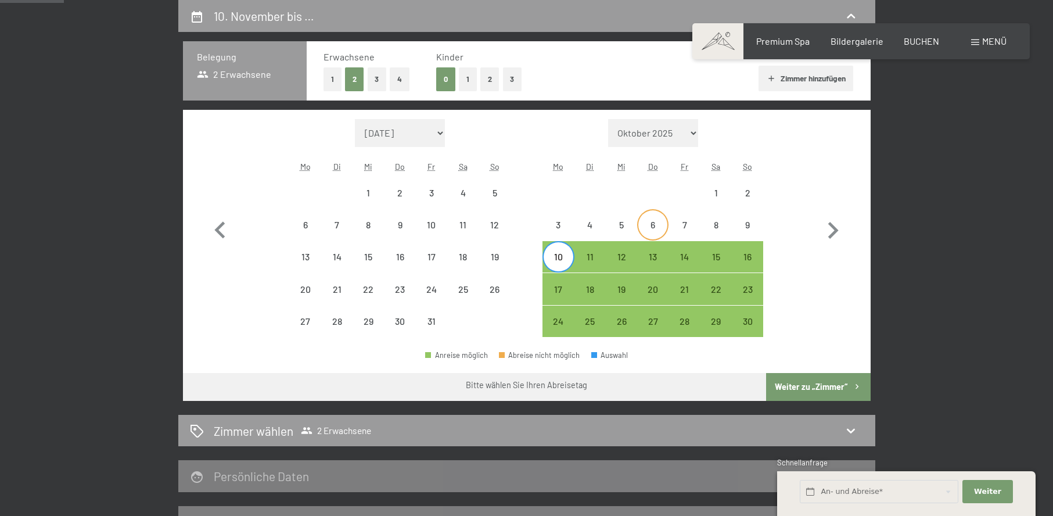
click at [662, 225] on div "6" at bounding box center [652, 234] width 29 height 29
select select "[DATE]"
click at [562, 254] on div "10" at bounding box center [557, 266] width 29 height 29
select select "[DATE]"
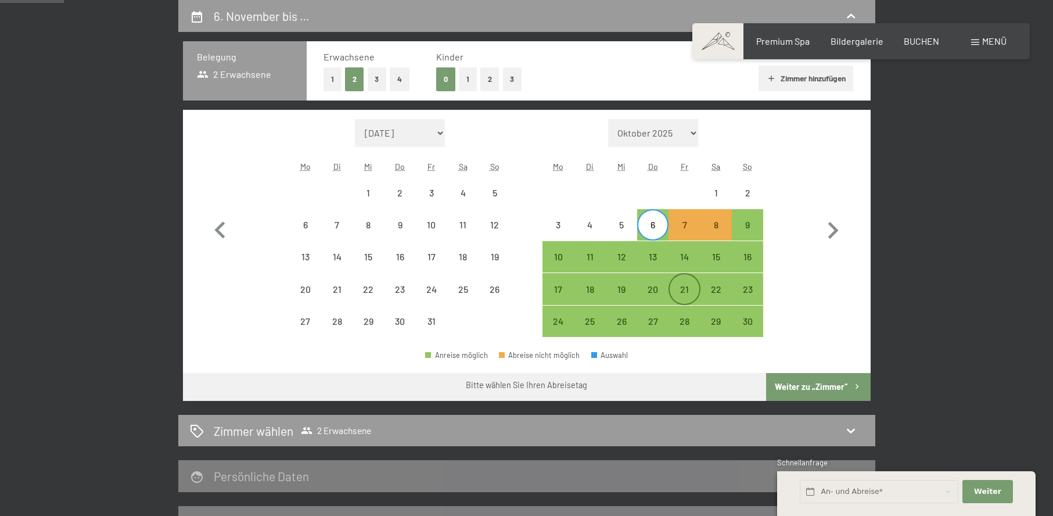
select select "[DATE]"
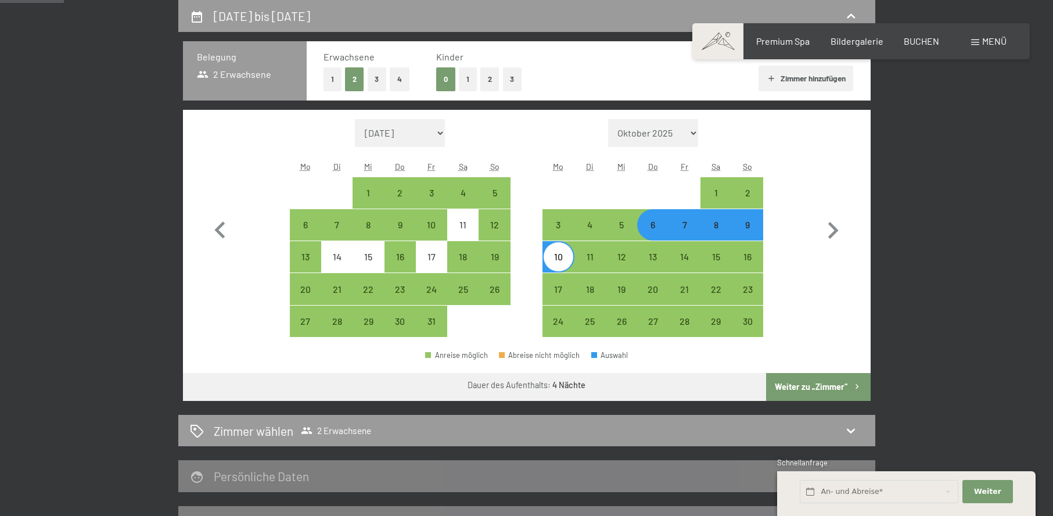
click at [817, 378] on button "Weiter zu „Zimmer“" at bounding box center [818, 387] width 104 height 28
select select "[DATE]"
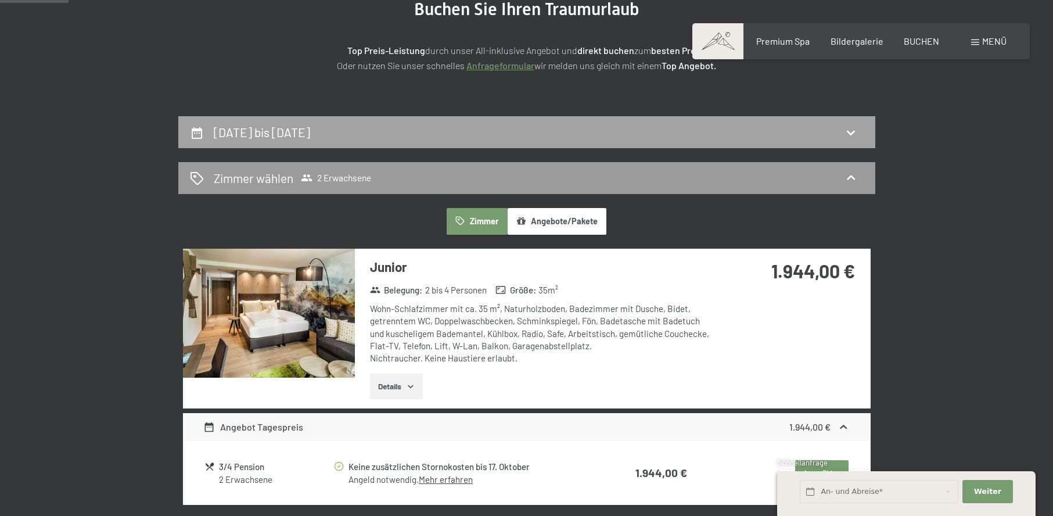
click at [812, 127] on div "[DATE] bis [DATE]" at bounding box center [526, 132] width 673 height 17
select select "[DATE]"
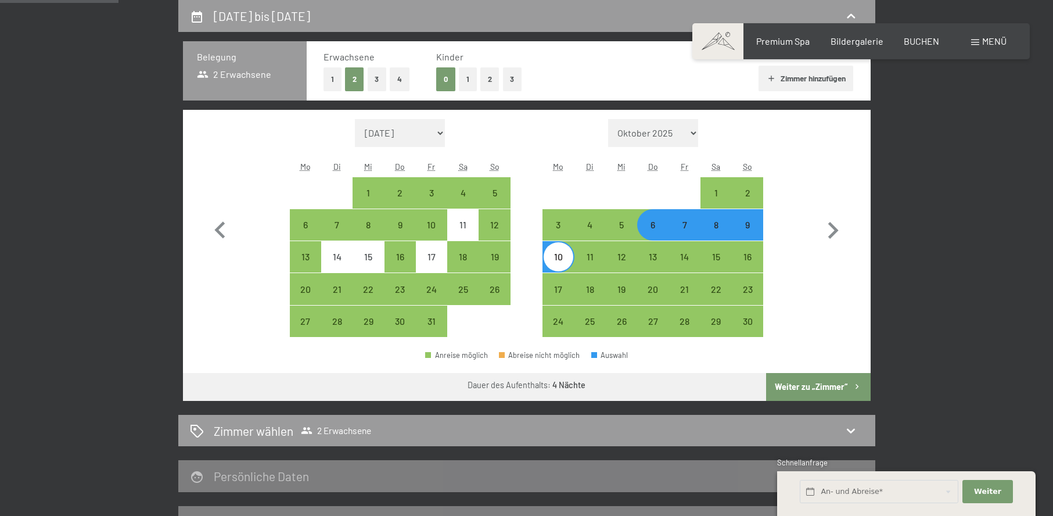
click at [691, 233] on div "7" at bounding box center [683, 234] width 29 height 29
select select "[DATE]"
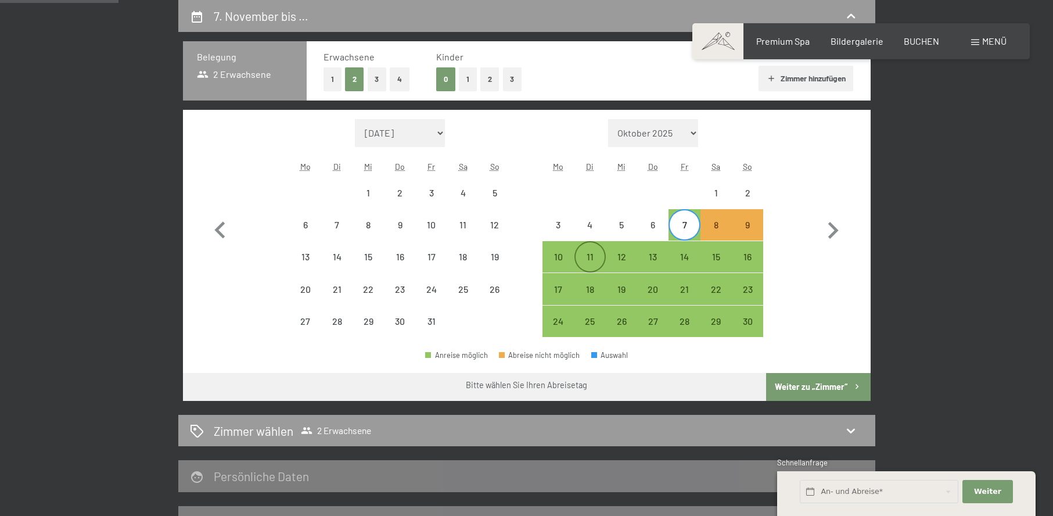
click at [589, 261] on div "11" at bounding box center [589, 266] width 29 height 29
select select "[DATE]"
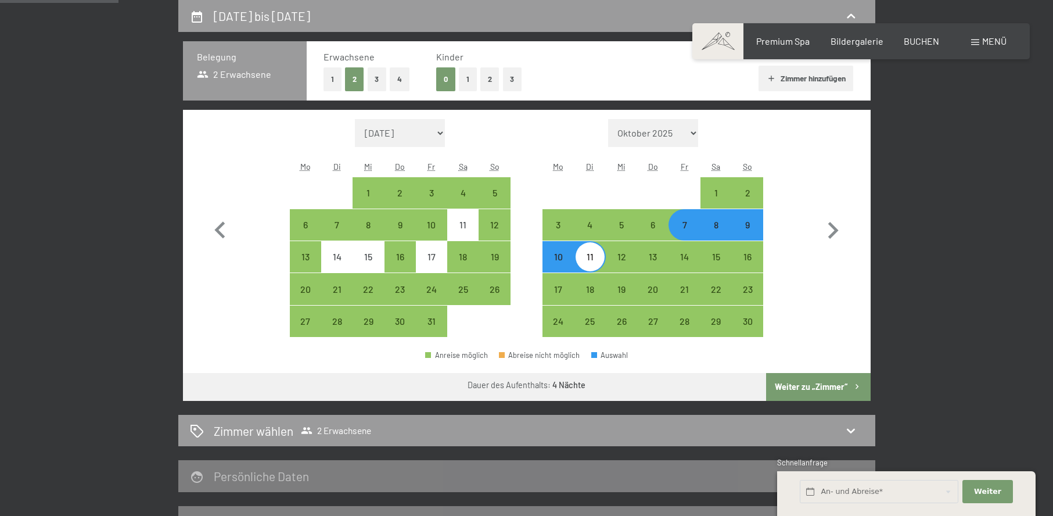
click at [802, 383] on button "Weiter zu „Zimmer“" at bounding box center [818, 387] width 104 height 28
select select "[DATE]"
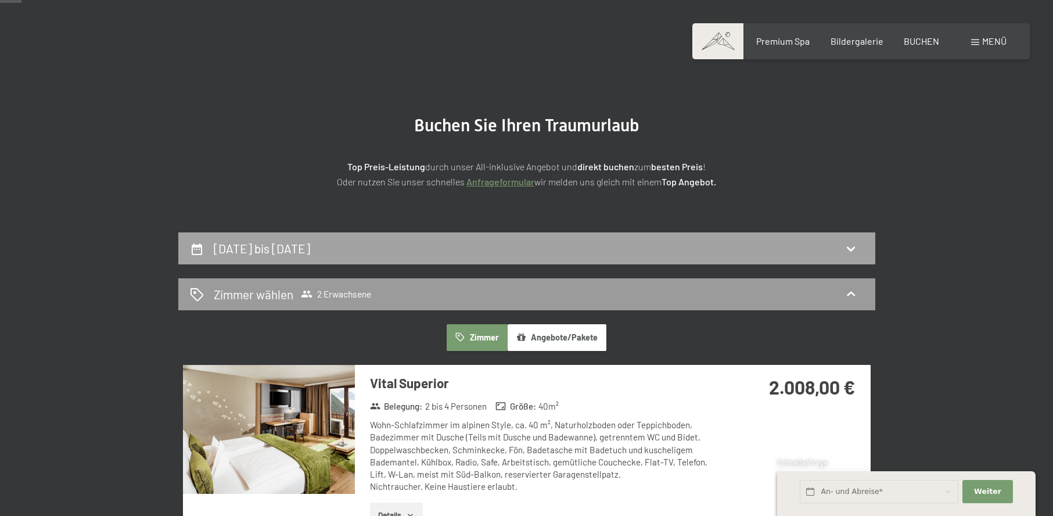
click at [817, 249] on div "[DATE] bis [DATE]" at bounding box center [526, 248] width 673 height 17
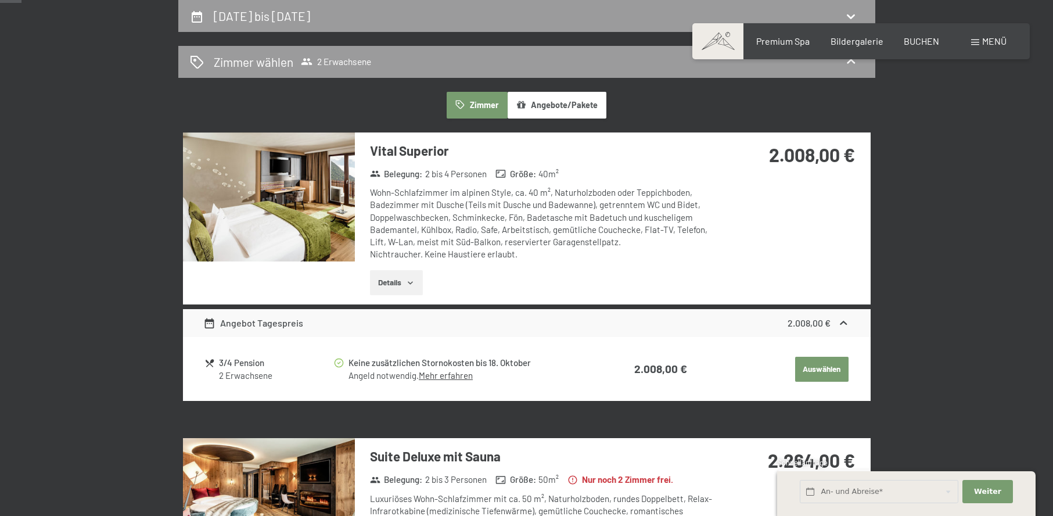
select select "[DATE]"
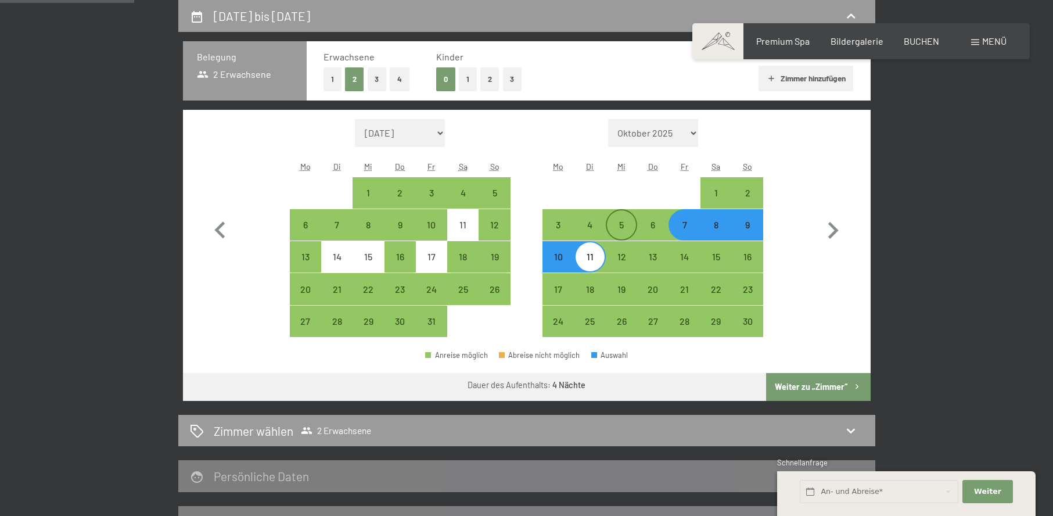
click at [618, 226] on div "5" at bounding box center [621, 234] width 29 height 29
select select "[DATE]"
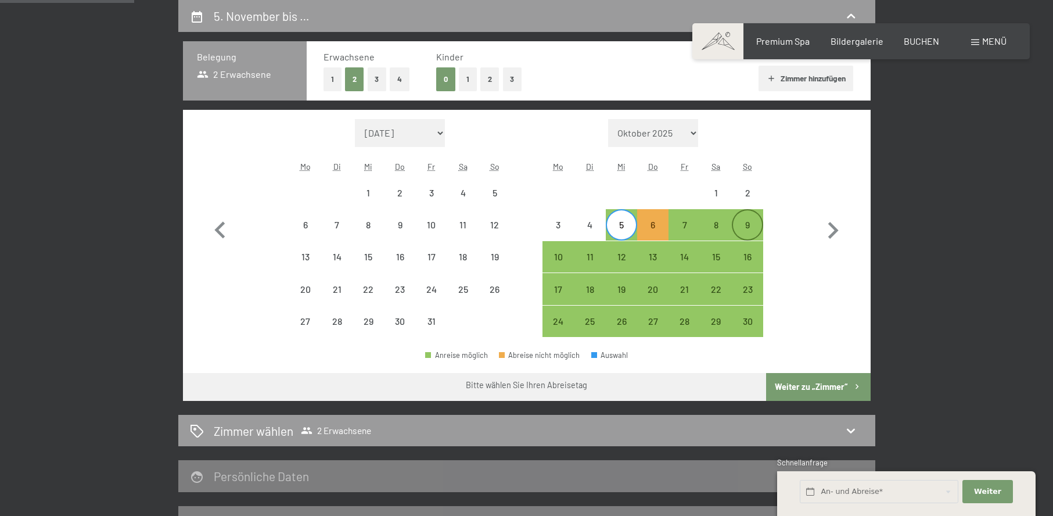
click at [742, 224] on div "9" at bounding box center [747, 234] width 29 height 29
select select "[DATE]"
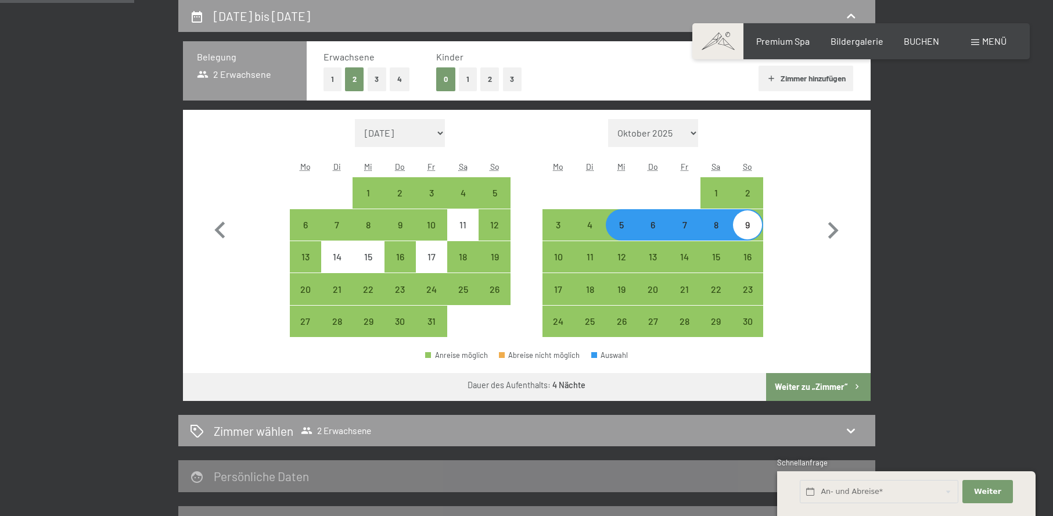
click at [825, 380] on button "Weiter zu „Zimmer“" at bounding box center [818, 387] width 104 height 28
select select "[DATE]"
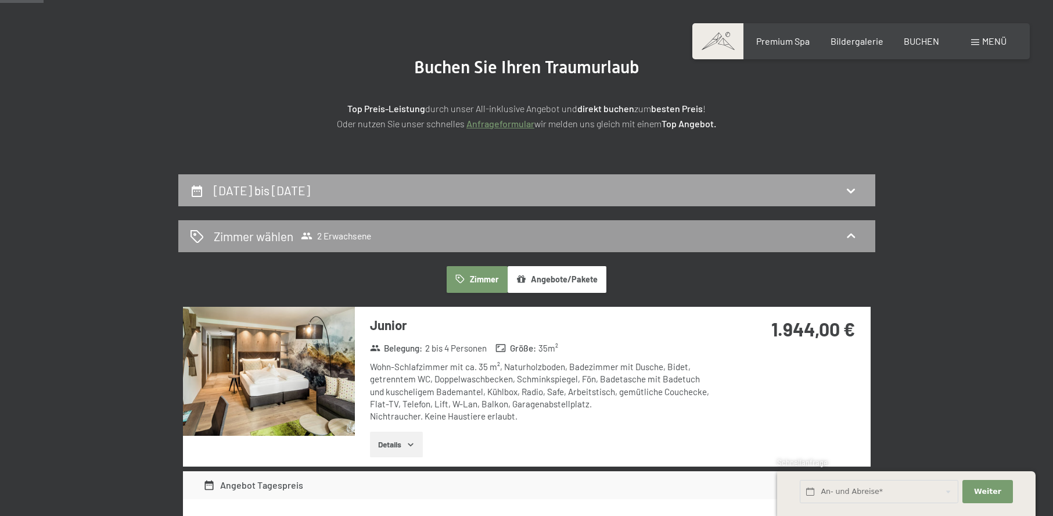
click at [702, 191] on div "[DATE] bis [DATE]" at bounding box center [526, 190] width 673 height 17
select select "[DATE]"
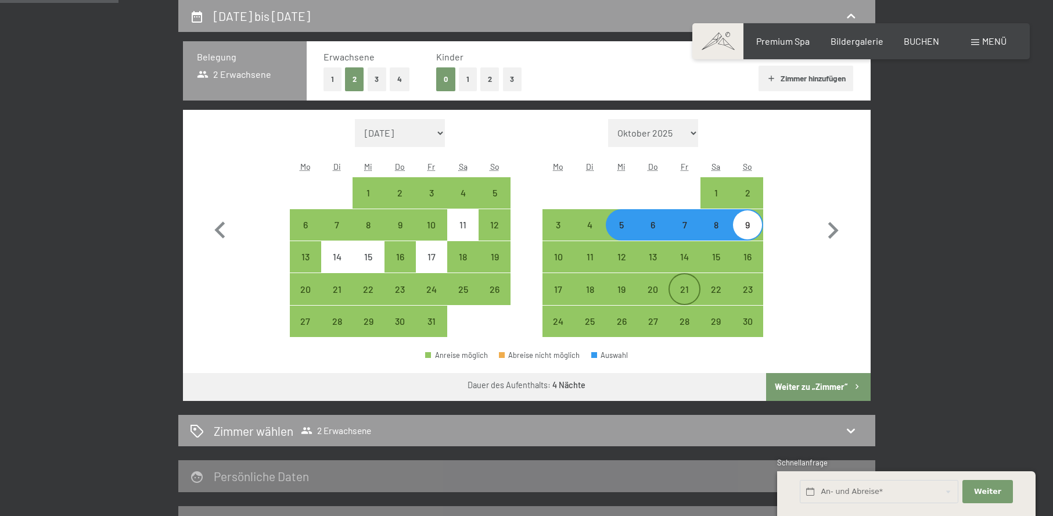
click at [686, 293] on div "21" at bounding box center [683, 298] width 29 height 29
select select "[DATE]"
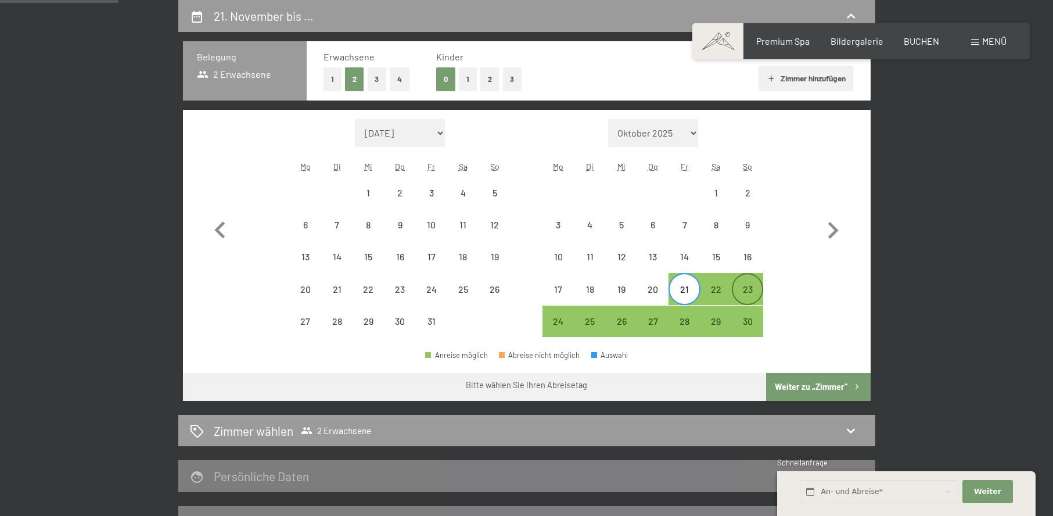
click at [750, 294] on div "23" at bounding box center [747, 298] width 29 height 29
select select "[DATE]"
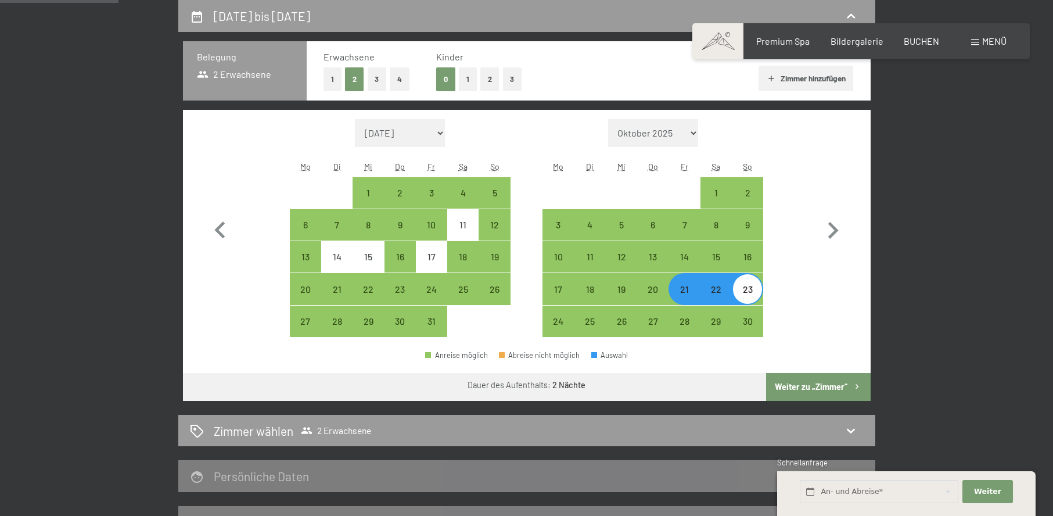
click at [748, 294] on div "23" at bounding box center [747, 298] width 29 height 29
select select "[DATE]"
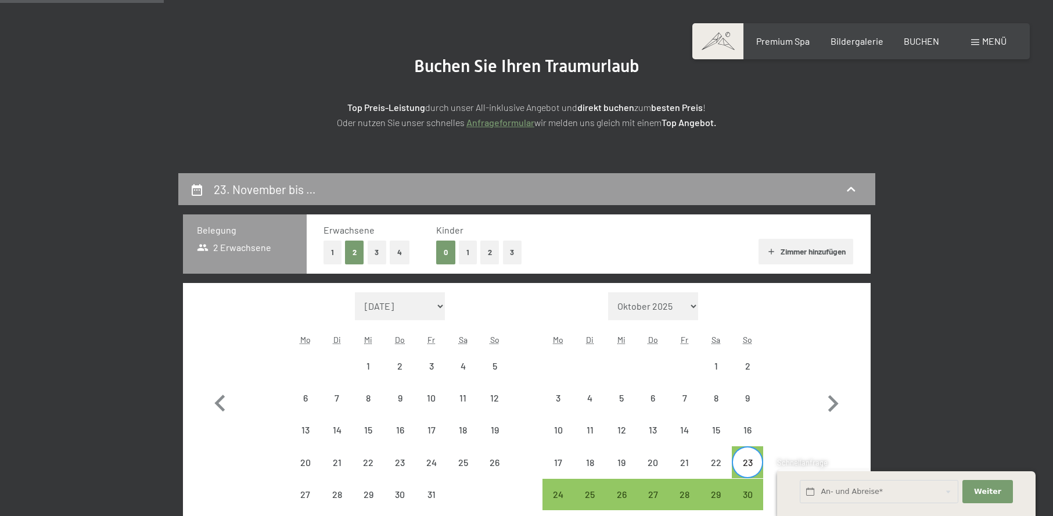
scroll to position [0, 0]
